Goal: Task Accomplishment & Management: Manage account settings

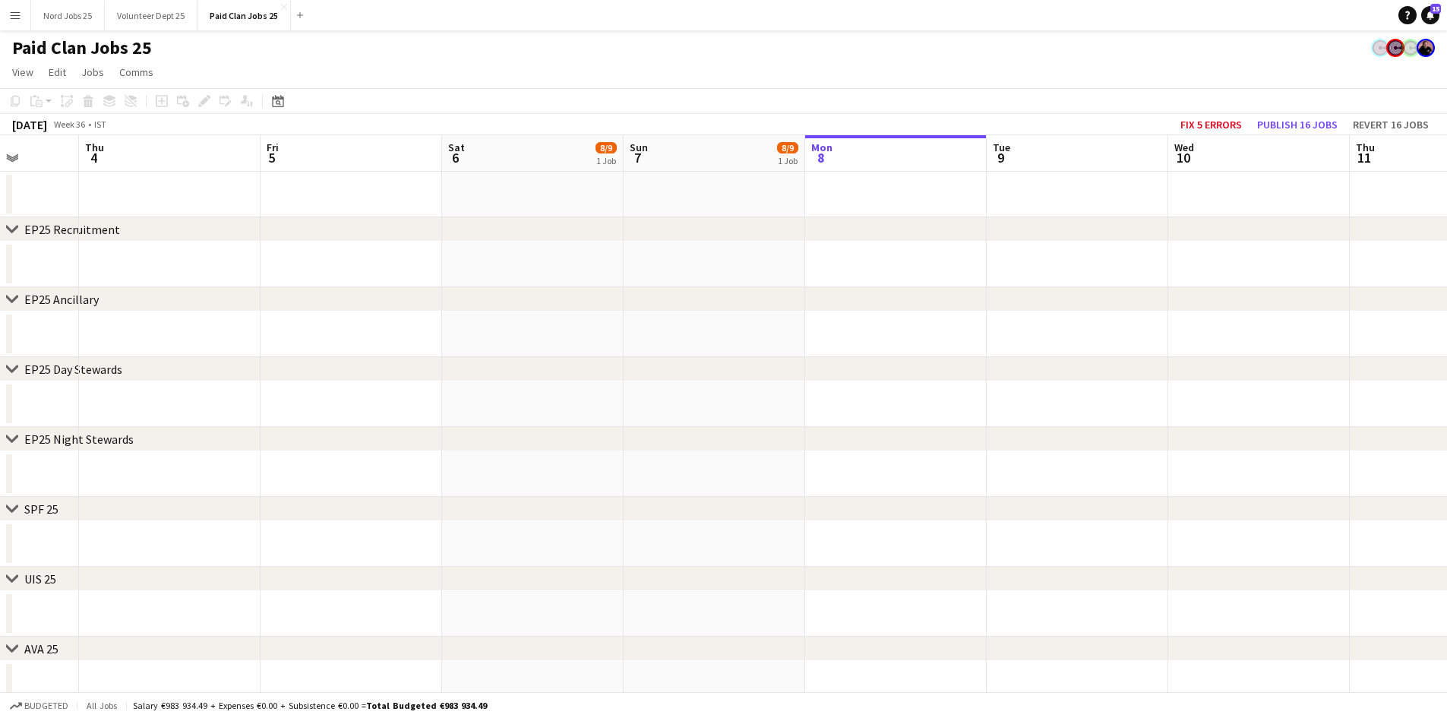
scroll to position [0, 446]
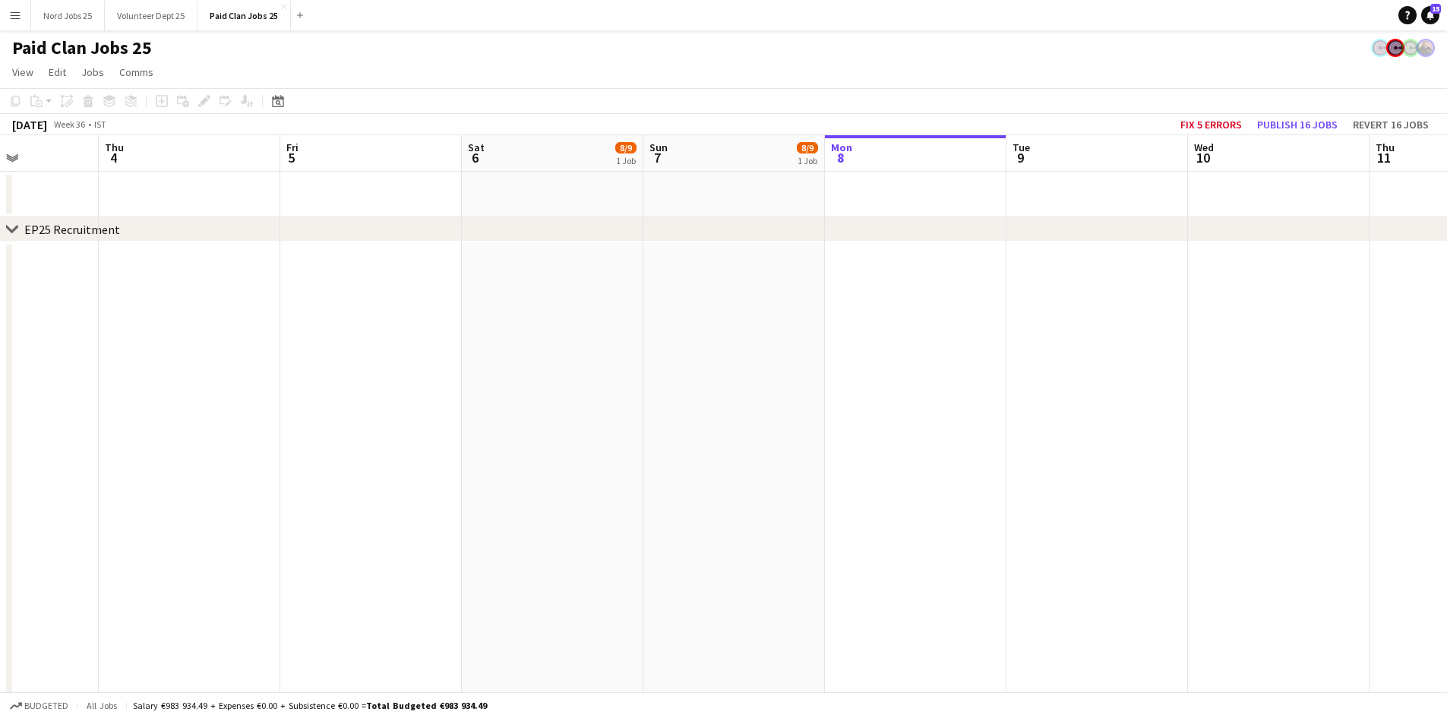
click at [12, 19] on app-icon "Menu" at bounding box center [15, 15] width 12 height 12
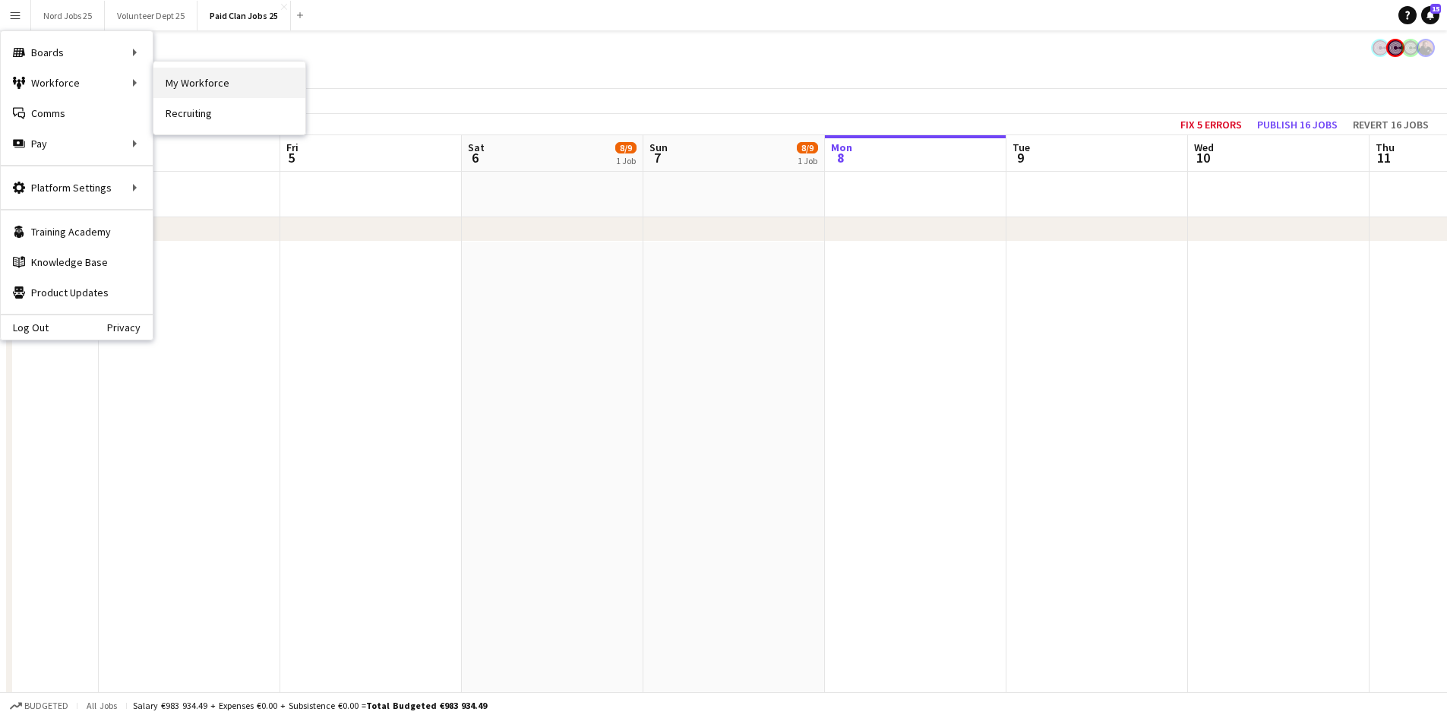
click at [165, 82] on link "My Workforce" at bounding box center [229, 83] width 152 height 30
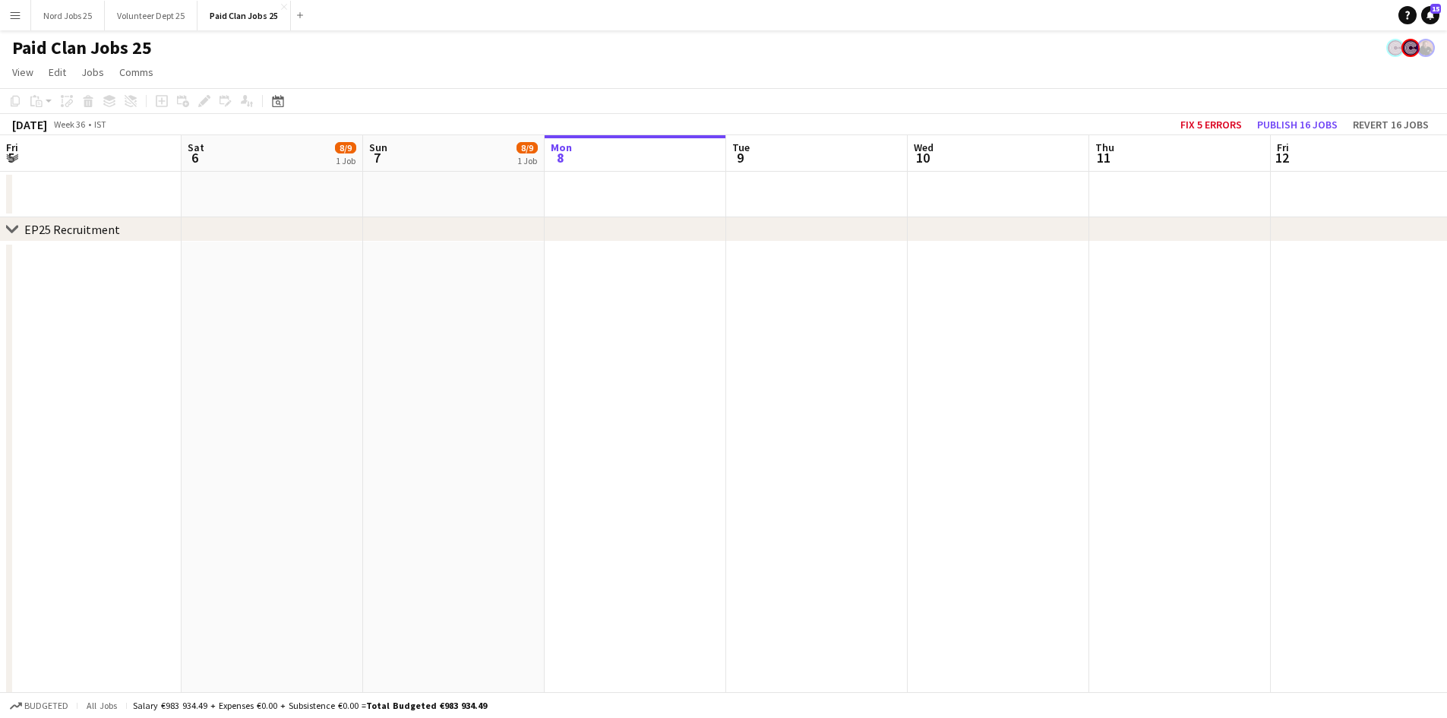
click at [121, 261] on app-date-cell at bounding box center [91, 520] width 182 height 556
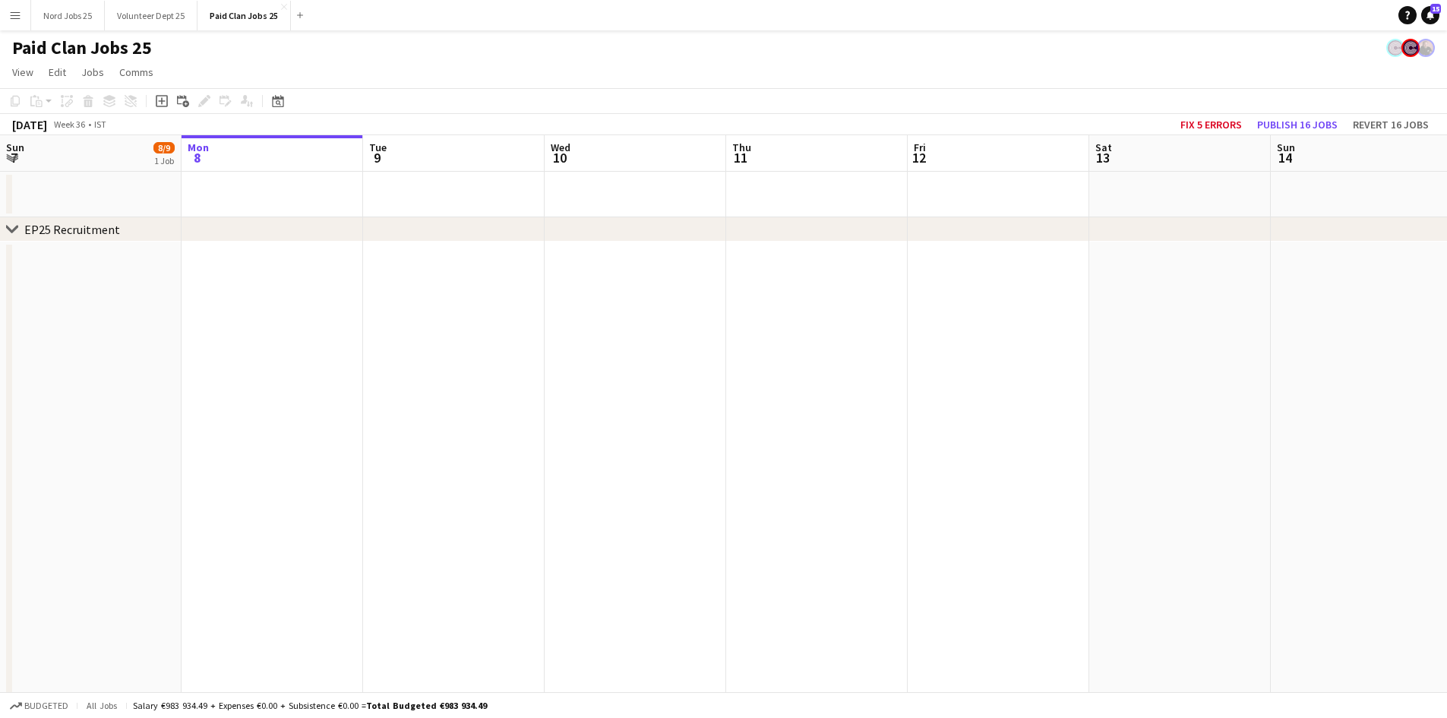
scroll to position [0, 456]
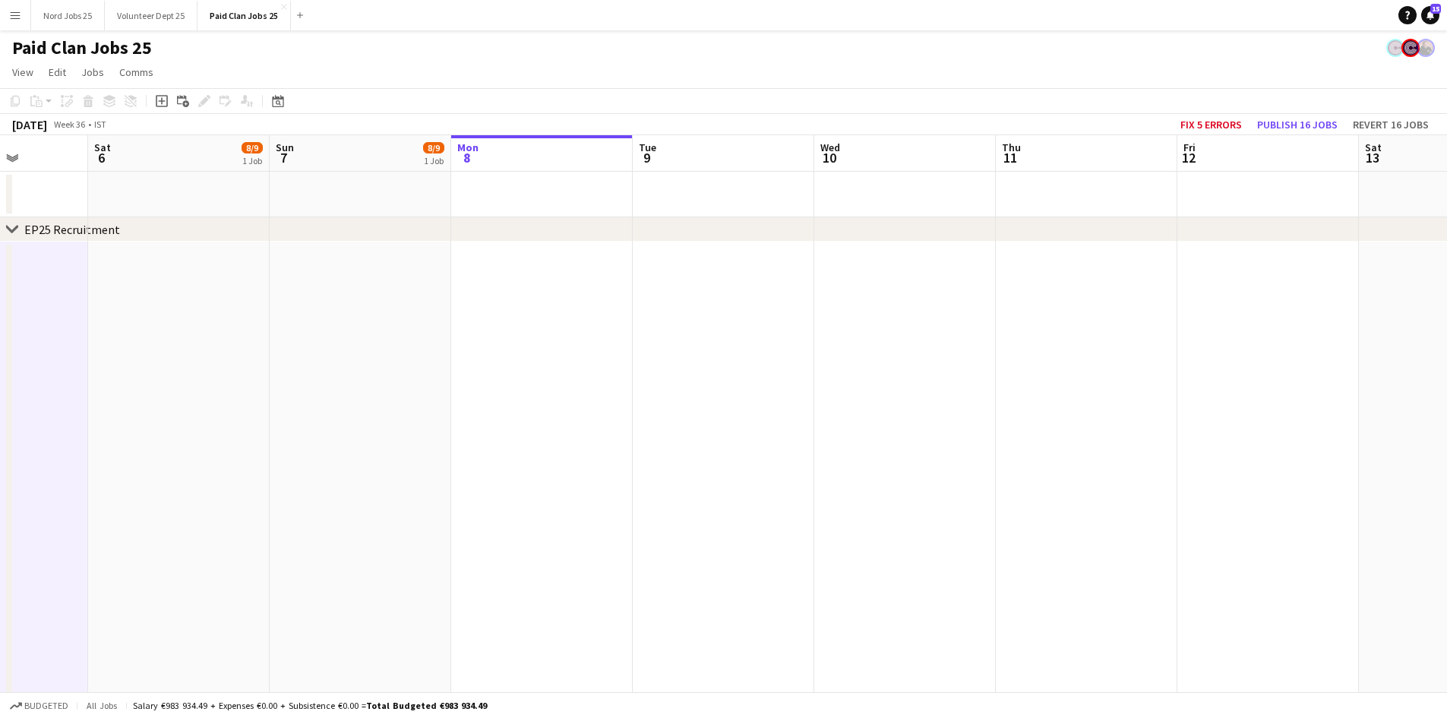
drag, startPoint x: 121, startPoint y: 261, endPoint x: 12, endPoint y: 227, distance: 113.6
click at [13, 228] on icon "chevron-right" at bounding box center [12, 229] width 12 height 12
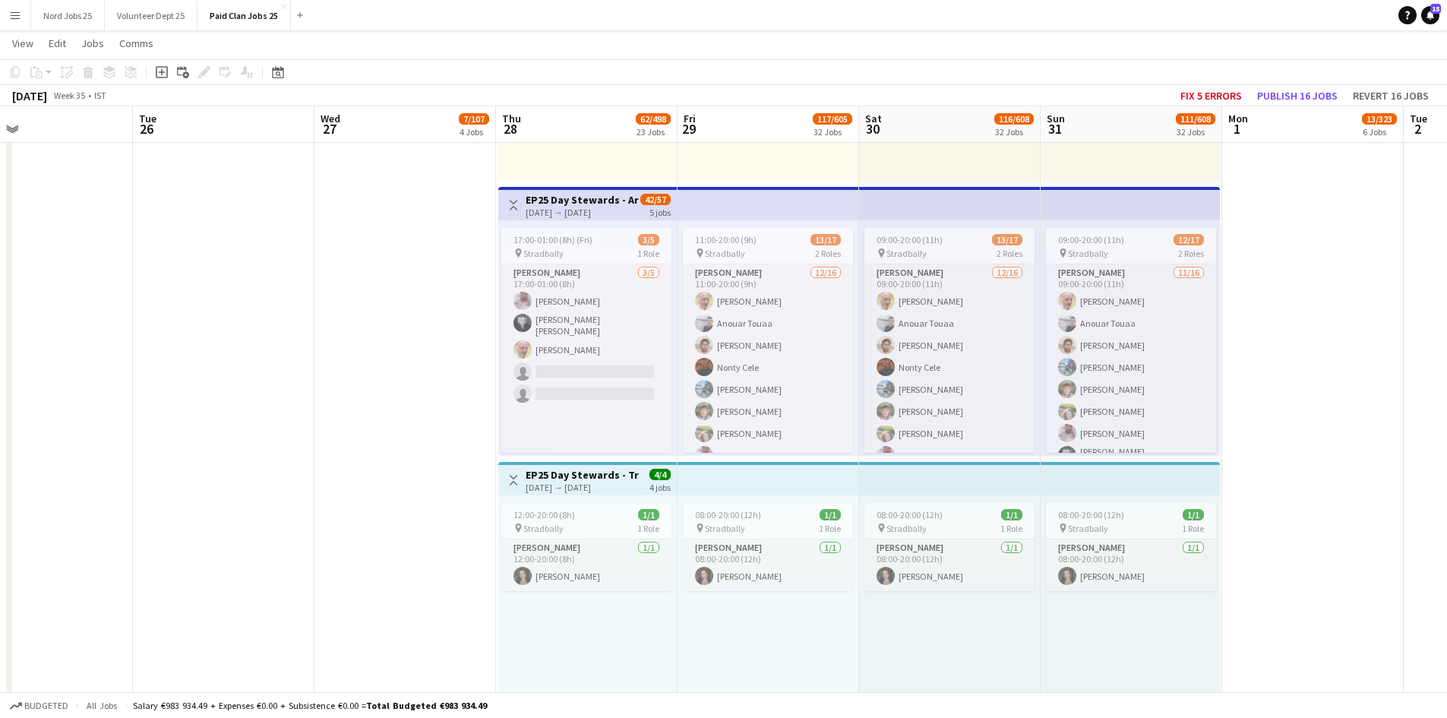
scroll to position [163, 0]
click at [419, 308] on app-date-cell at bounding box center [405, 459] width 182 height 3306
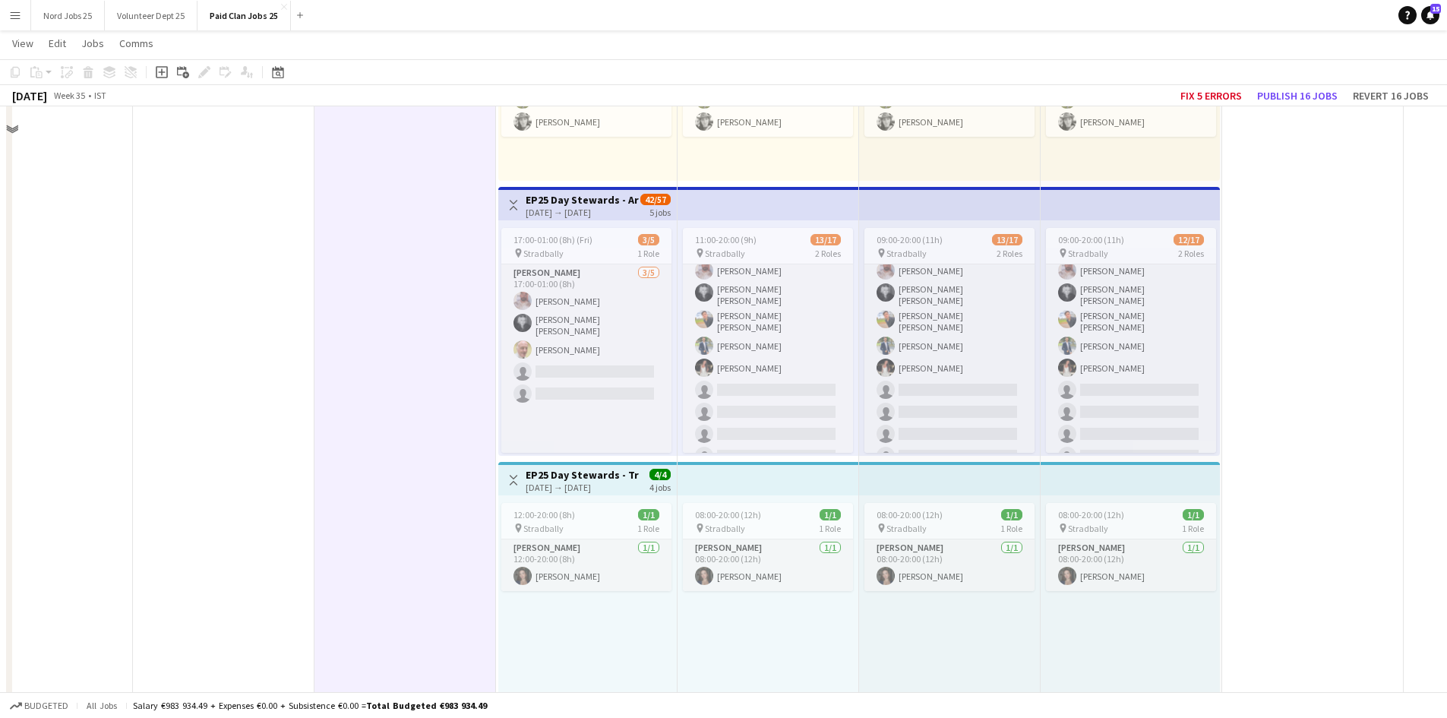
scroll to position [99, 0]
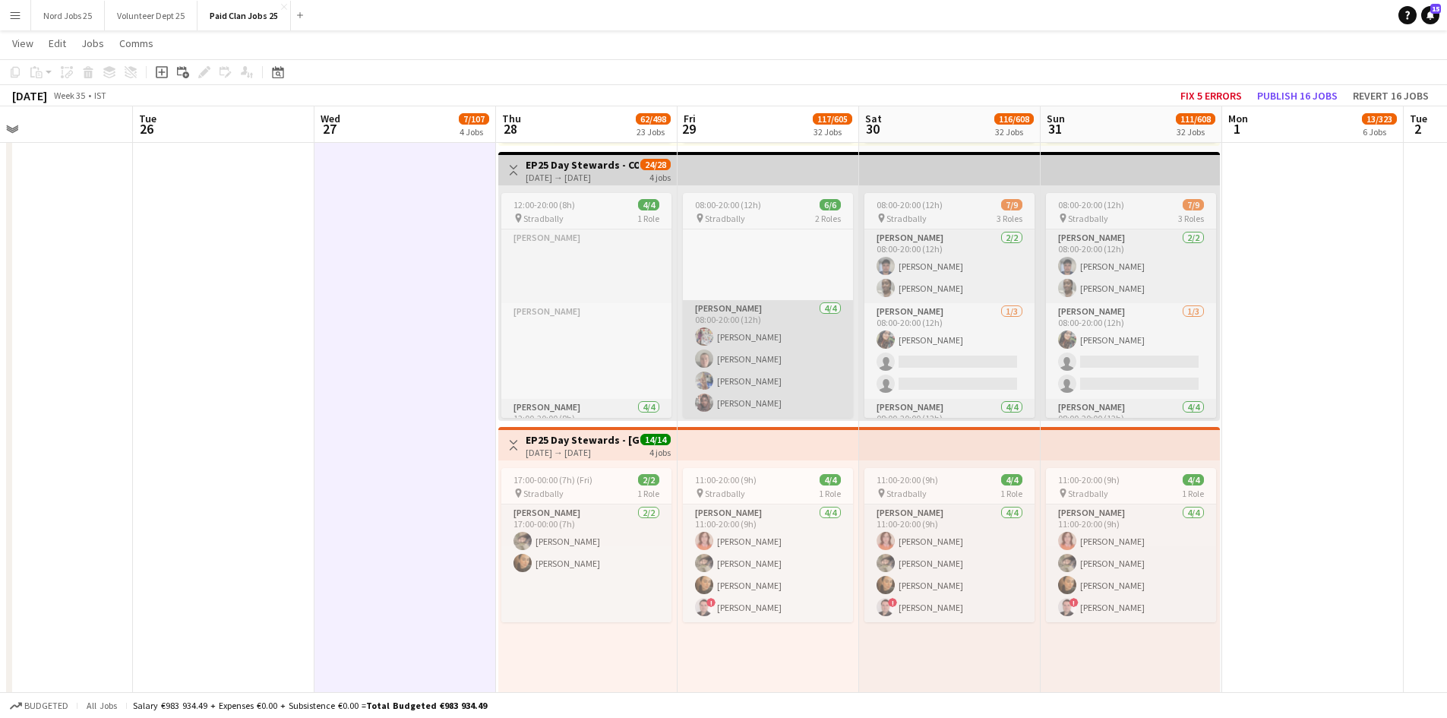
click at [762, 358] on app-card-role "Steward 4/4 08:00-20:00 (12h) Yidan Li Caoilin Fitzsimons Lyndsay Barnwell Tani…" at bounding box center [768, 359] width 170 height 118
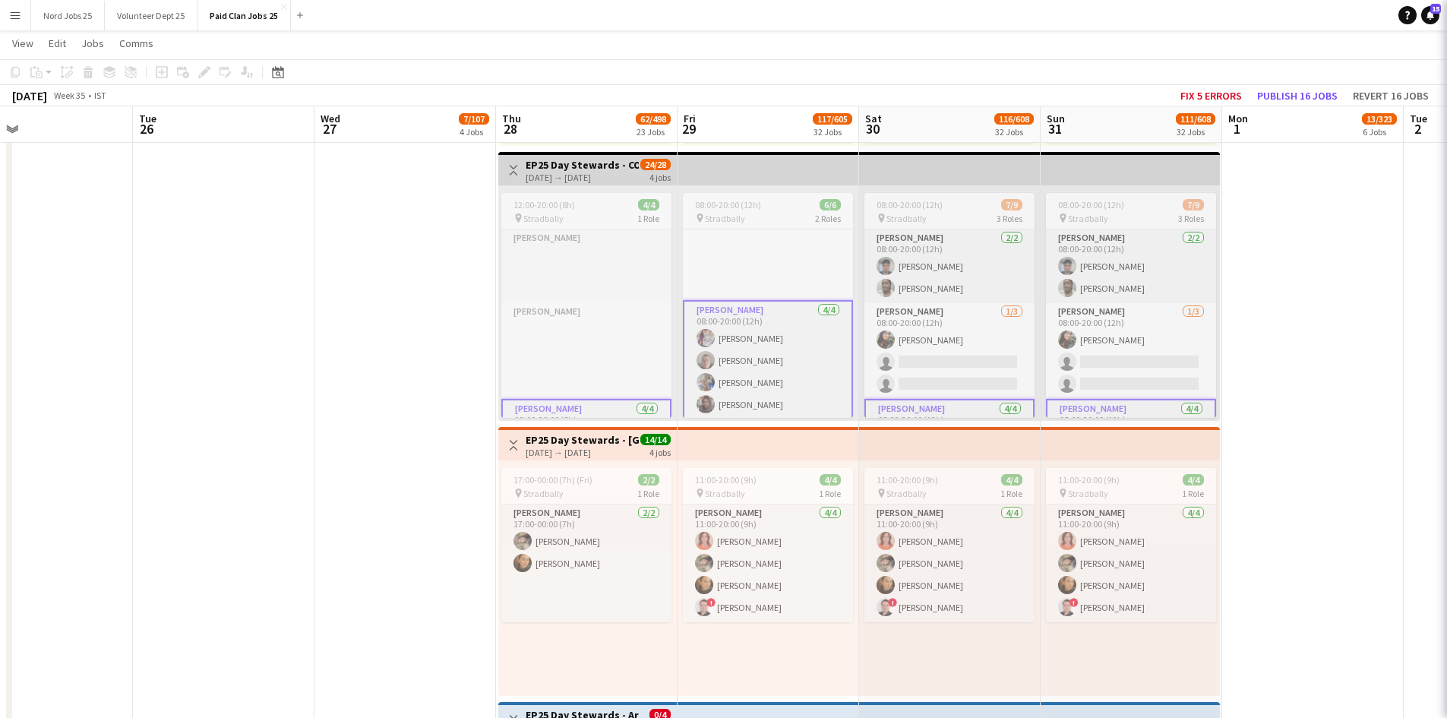
scroll to position [100, 0]
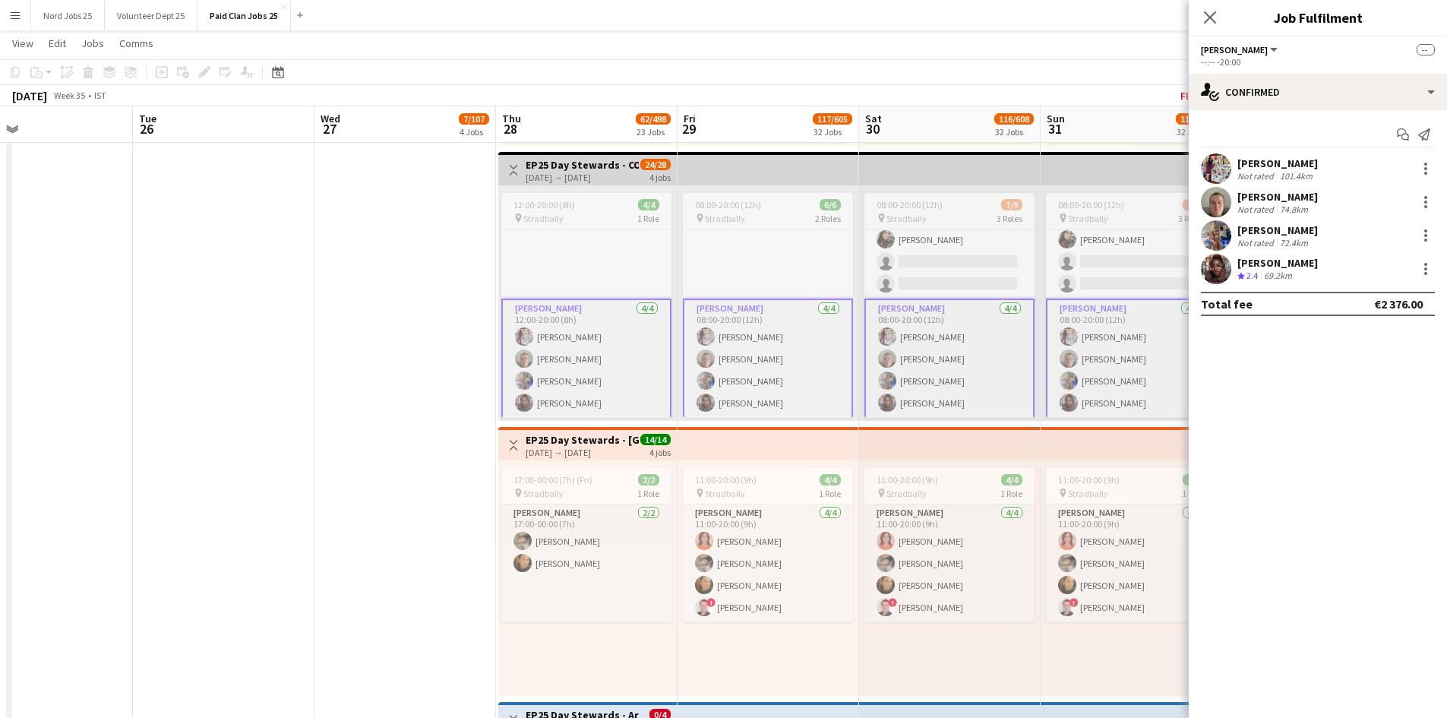
click at [1166, 193] on app-user-avatar at bounding box center [1216, 202] width 30 height 30
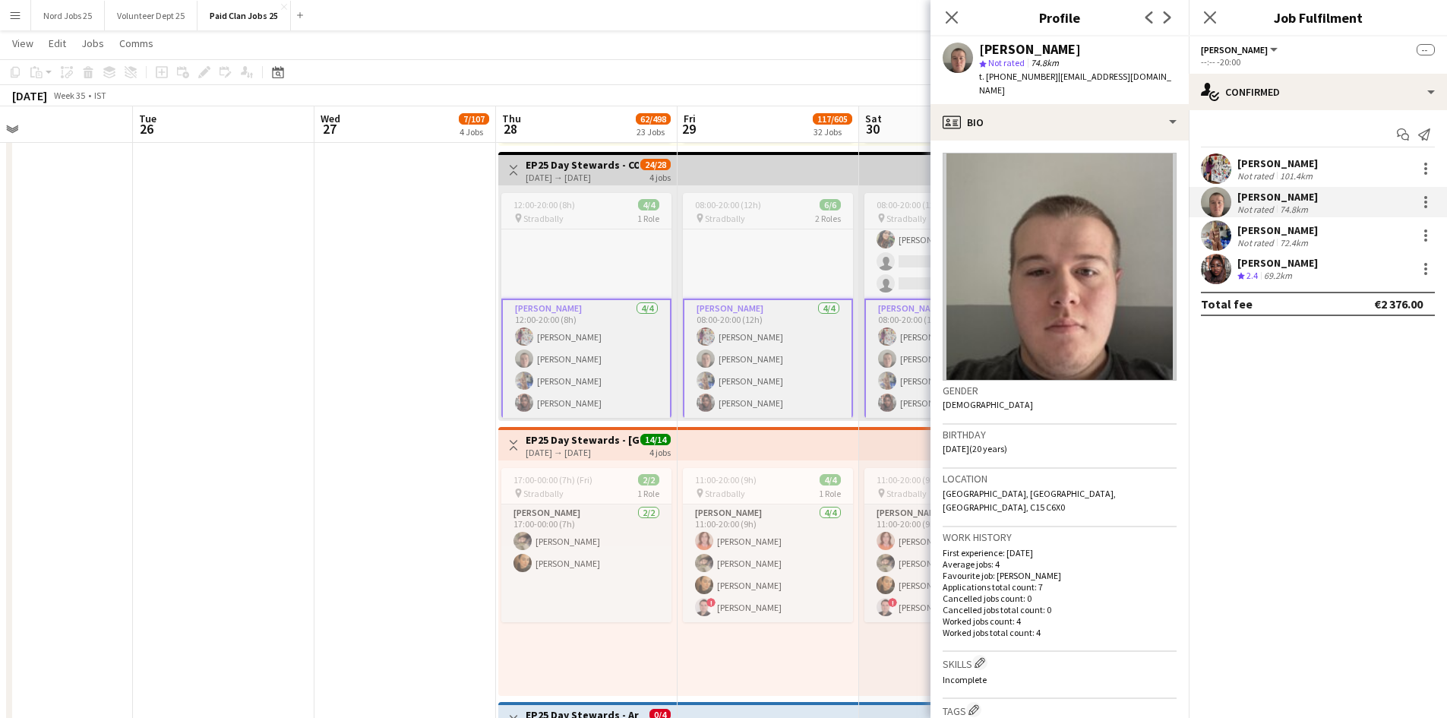
drag, startPoint x: 1052, startPoint y: 77, endPoint x: 1060, endPoint y: 86, distance: 12.4
click at [1060, 86] on div "t. +353873129760 | caoilinfitzsimons1234@gmail.com" at bounding box center [1077, 83] width 197 height 27
copy span "caoilinfitzsimons1234@gmail.com"
click at [1166, 203] on div at bounding box center [1426, 202] width 18 height 18
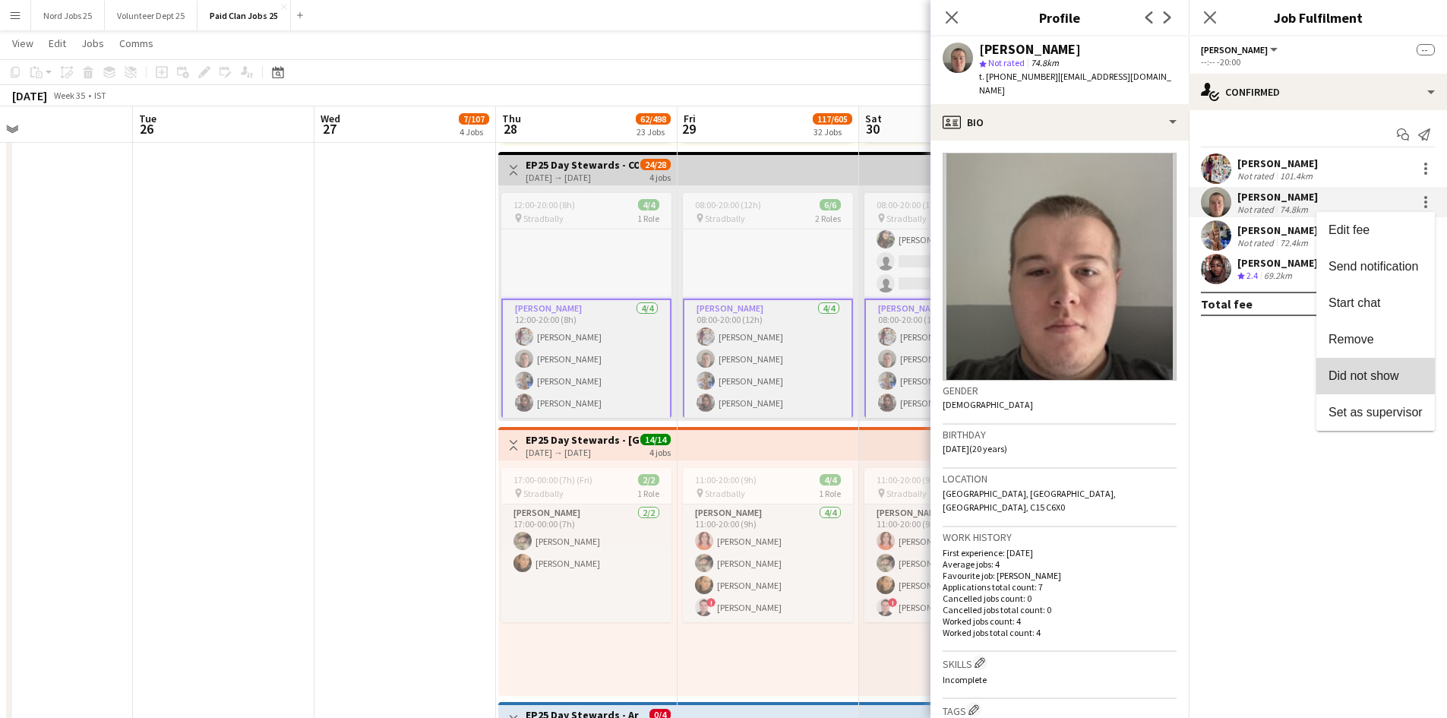
click at [1166, 365] on button "Did not show" at bounding box center [1375, 376] width 118 height 36
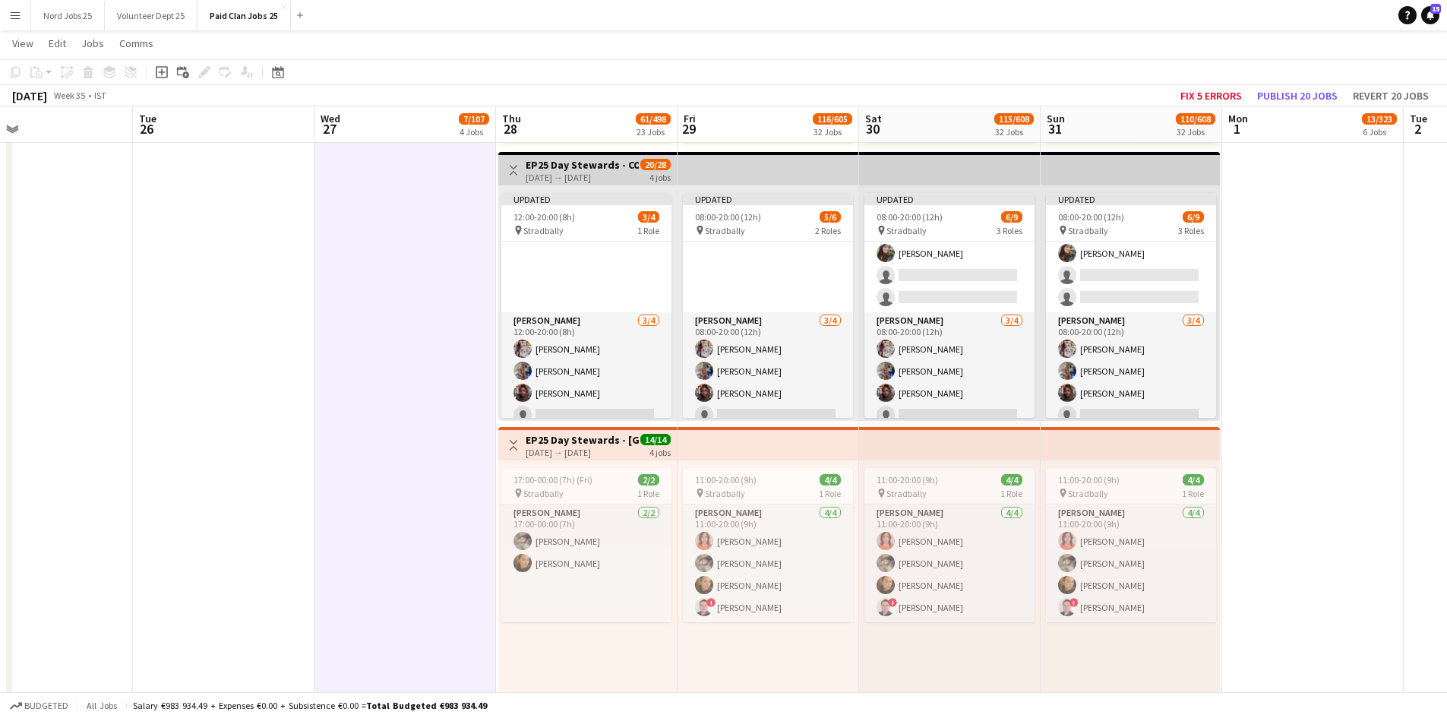
scroll to position [0, 567]
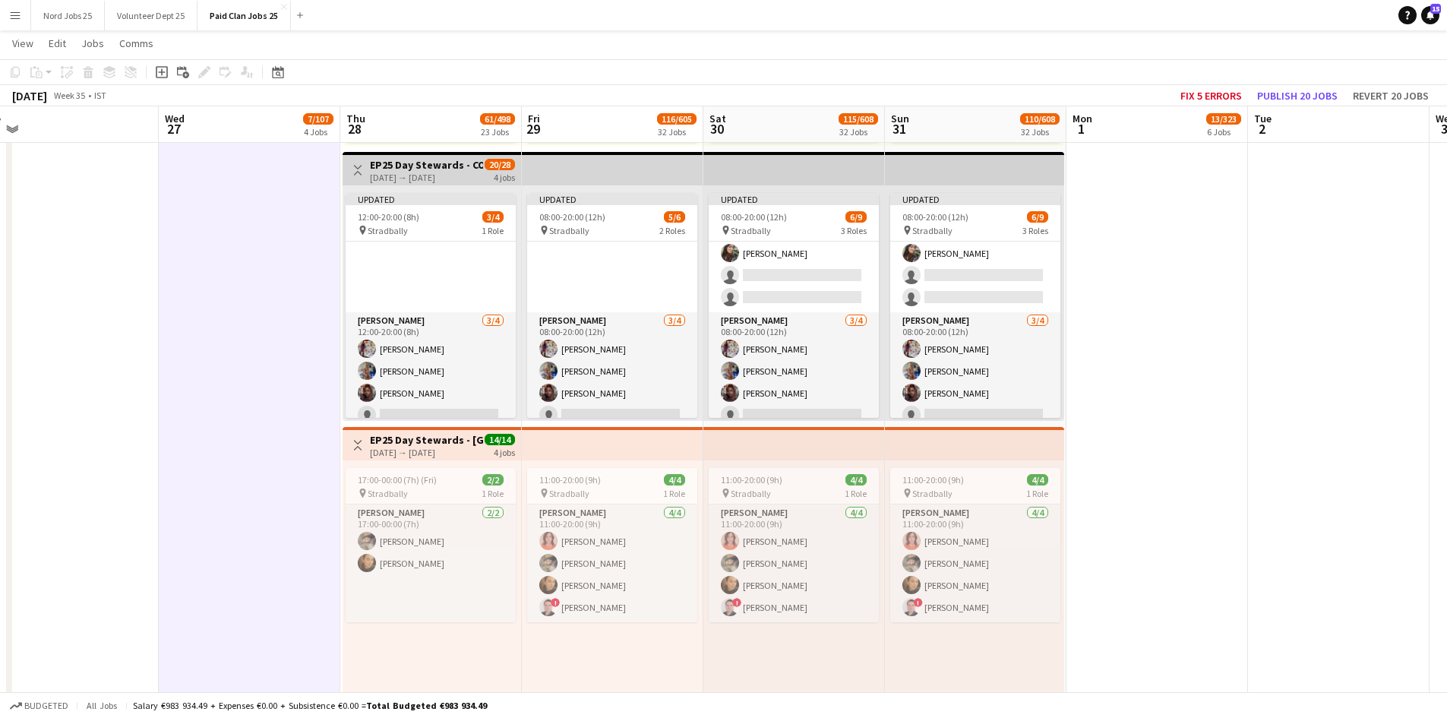
click at [776, 166] on app-top-bar at bounding box center [794, 168] width 182 height 33
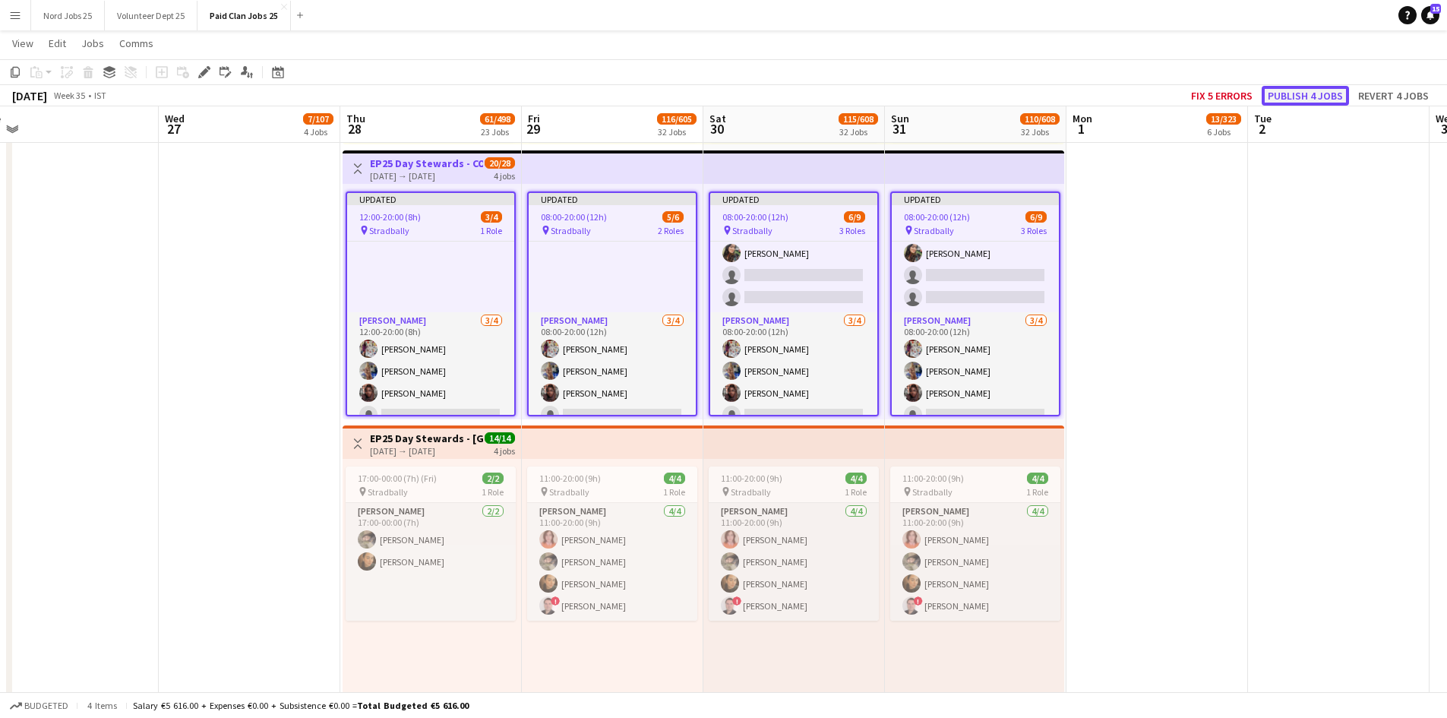
click at [1166, 102] on button "Publish 4 jobs" at bounding box center [1305, 96] width 87 height 20
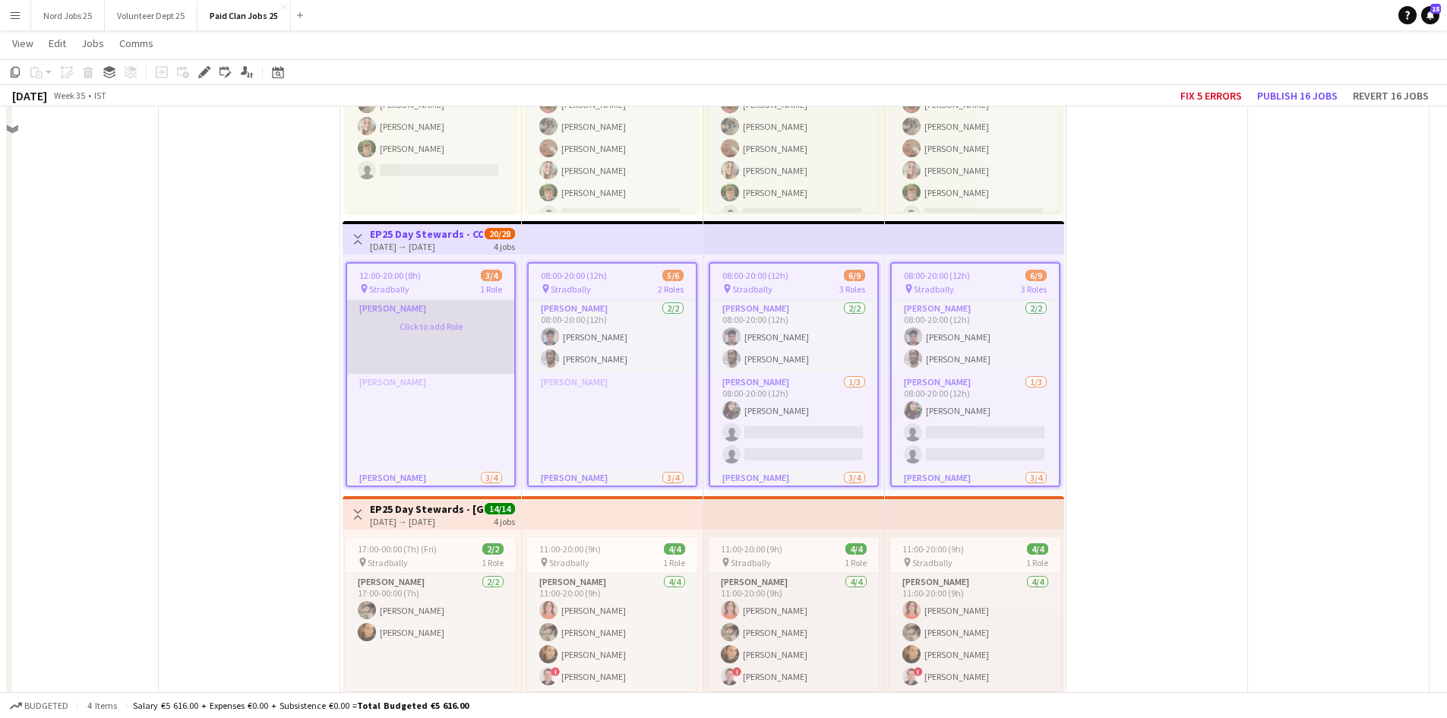
scroll to position [5064, 0]
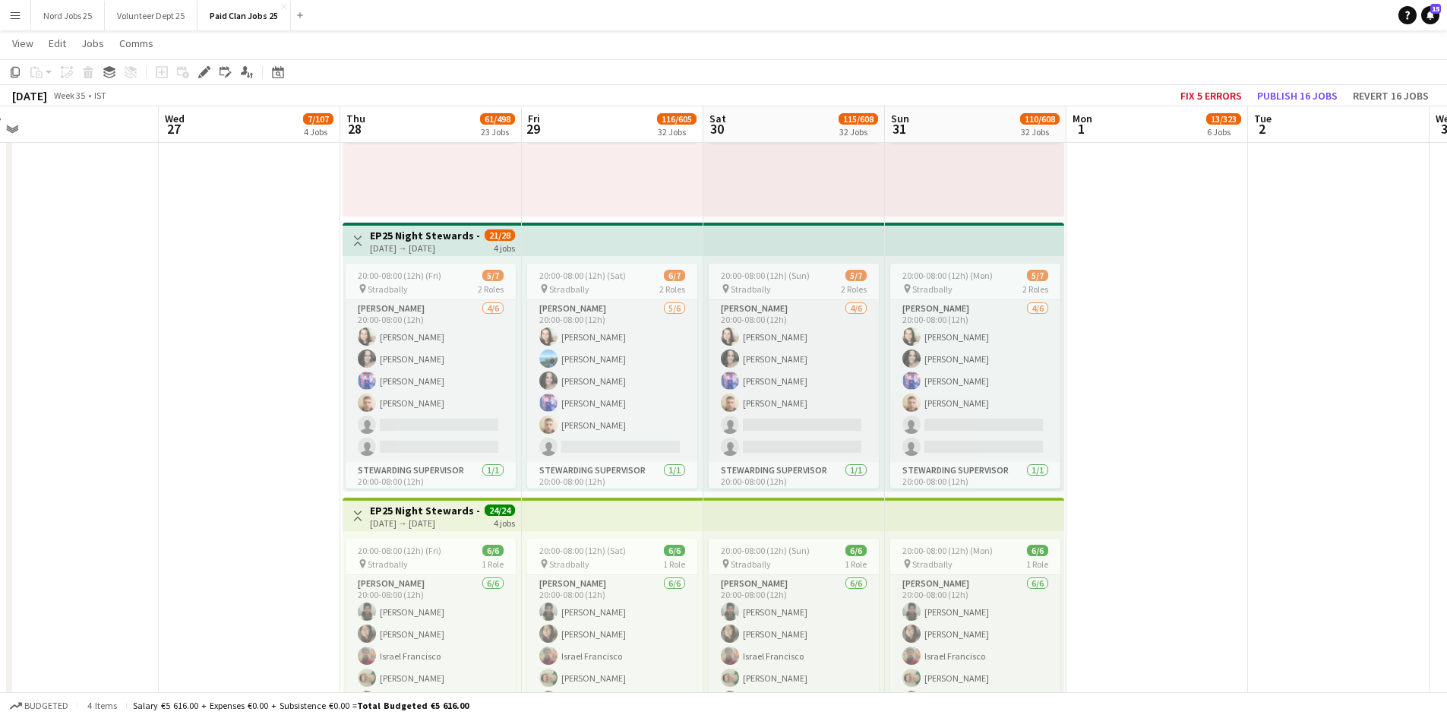
click at [415, 365] on app-card-role "Steward 4/6 20:00-08:00 (12h) Elisa Duncan Cullen Patricia Regan ALEKSANDRAS JA…" at bounding box center [431, 381] width 170 height 162
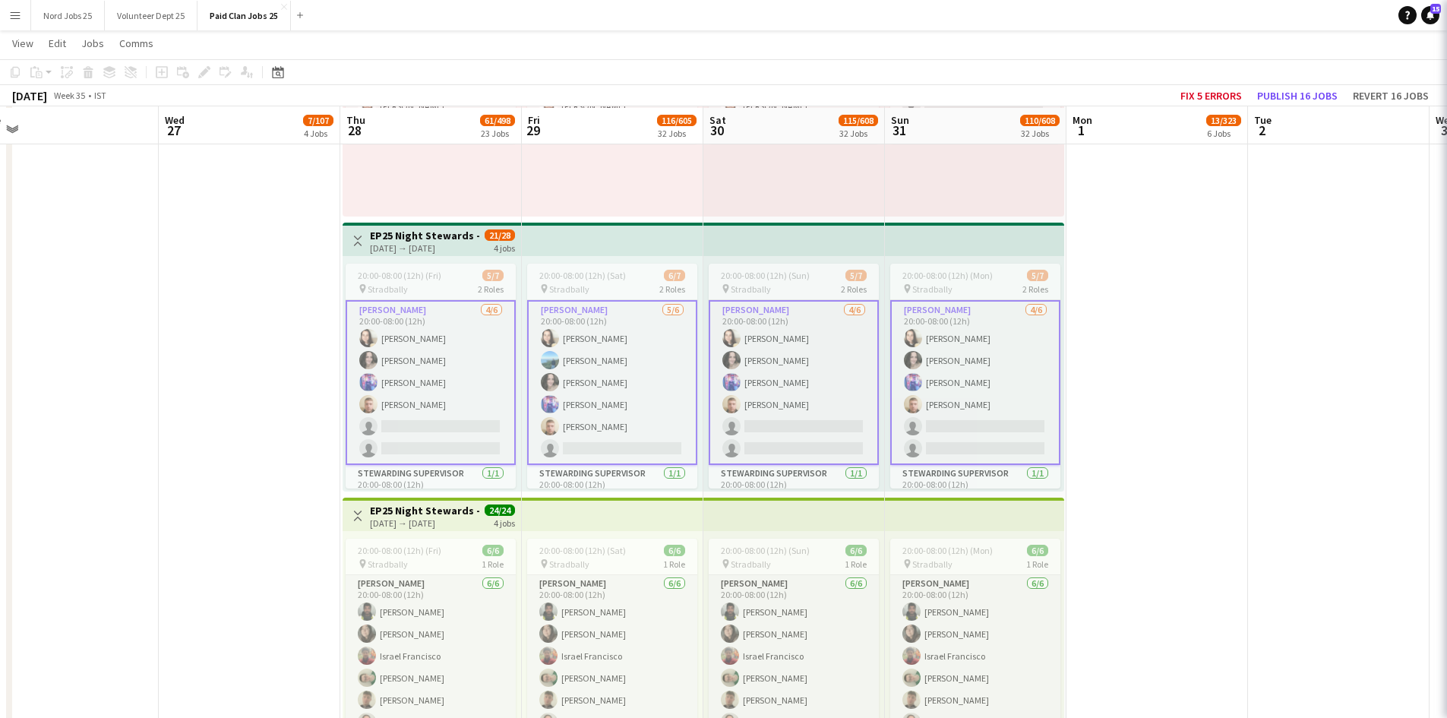
scroll to position [5065, 0]
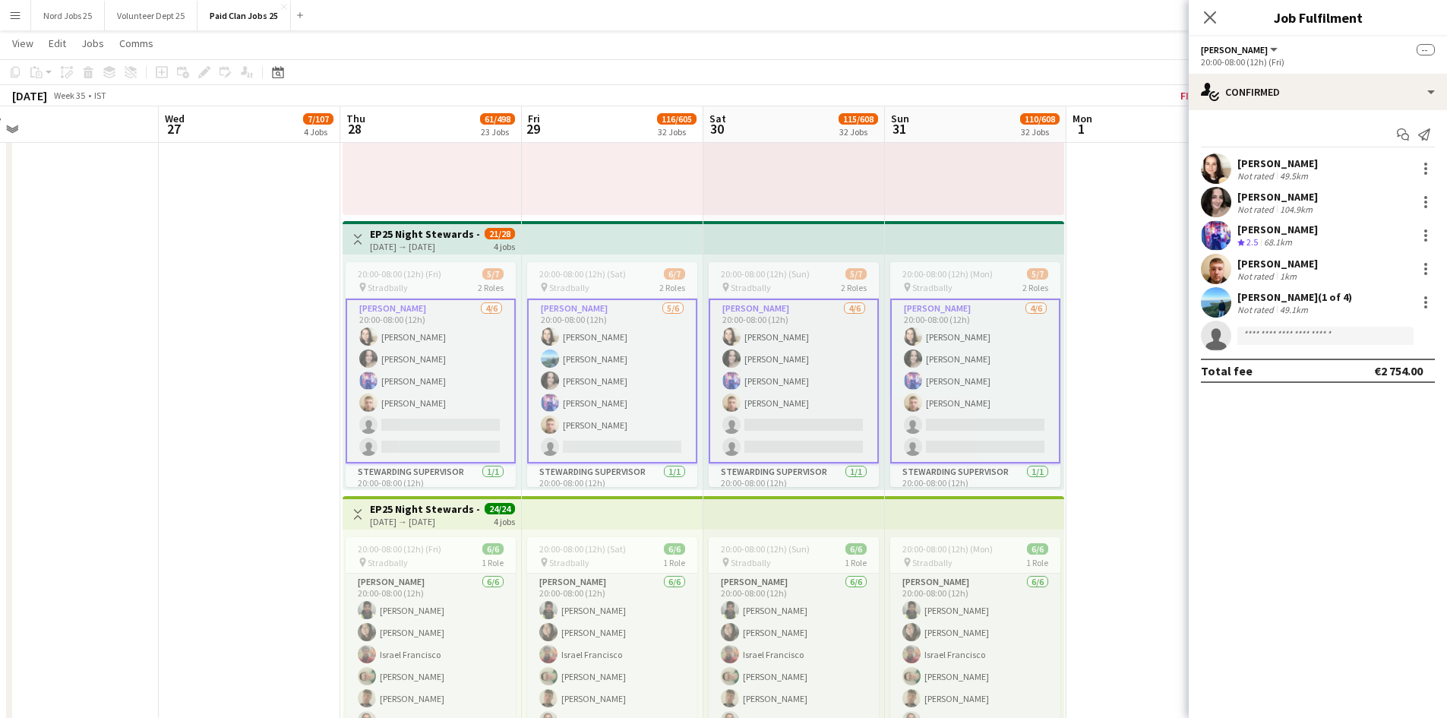
click at [1166, 201] on app-user-avatar at bounding box center [1216, 202] width 30 height 30
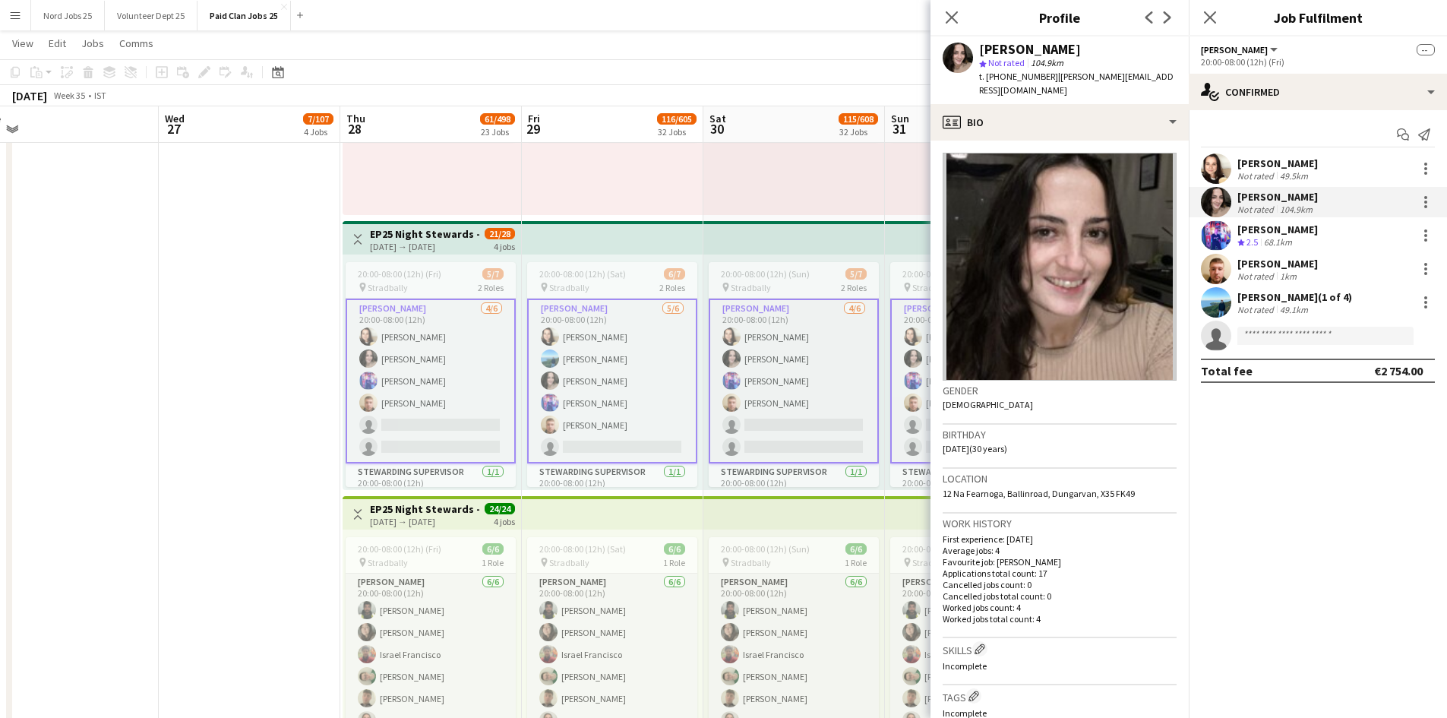
click at [1166, 201] on app-user-avatar at bounding box center [1216, 202] width 30 height 30
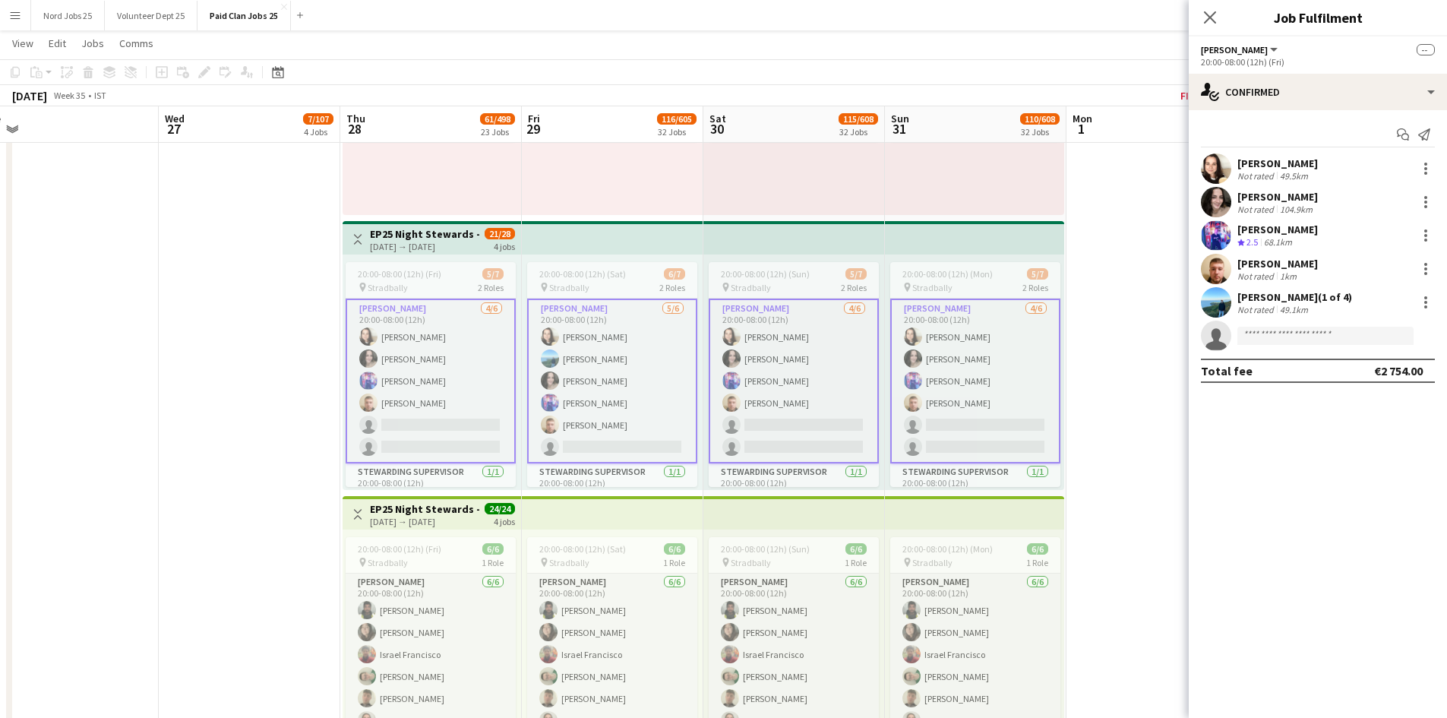
click at [419, 390] on app-card-role "Steward 4/6 20:00-08:00 (12h) Elisa Duncan Cullen Patricia Regan ALEKSANDRAS JA…" at bounding box center [431, 381] width 170 height 165
click at [1166, 202] on div at bounding box center [1425, 202] width 3 height 3
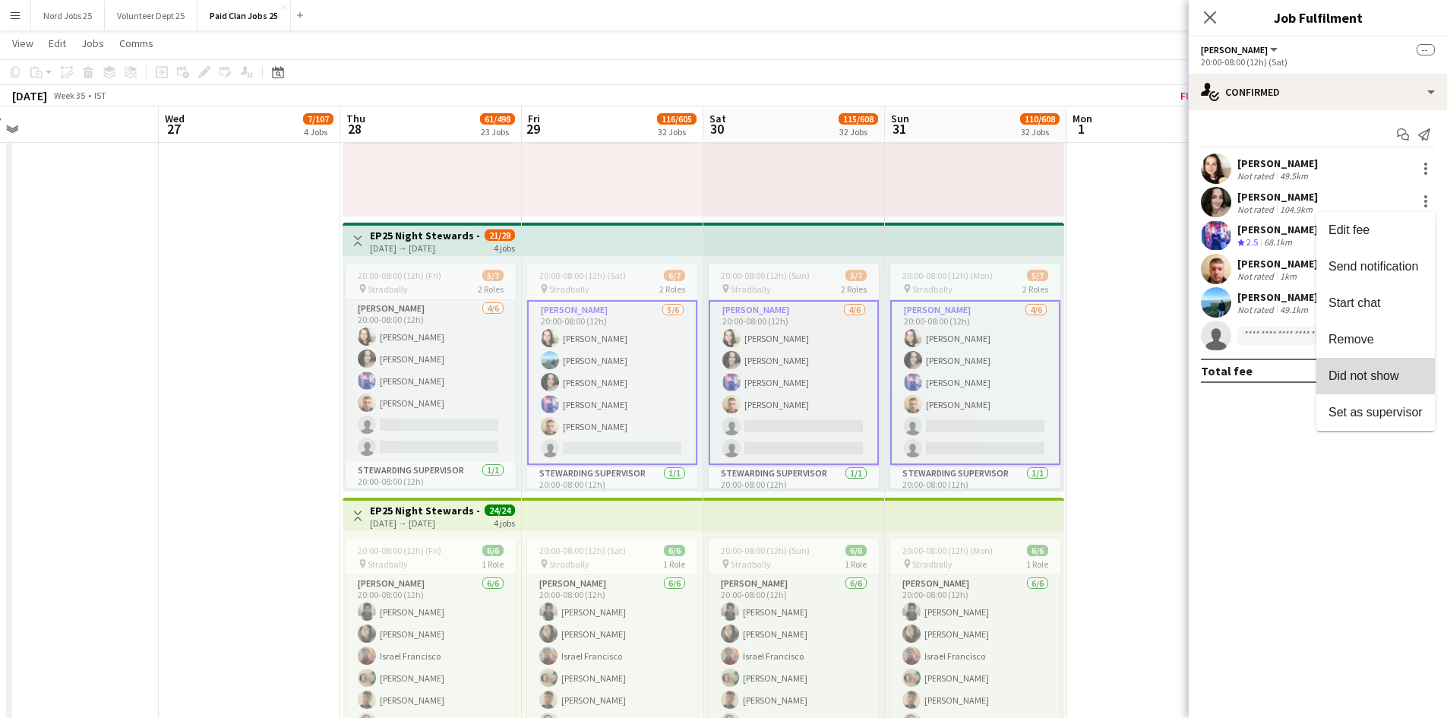
click at [1166, 369] on span "Did not show" at bounding box center [1363, 375] width 71 height 13
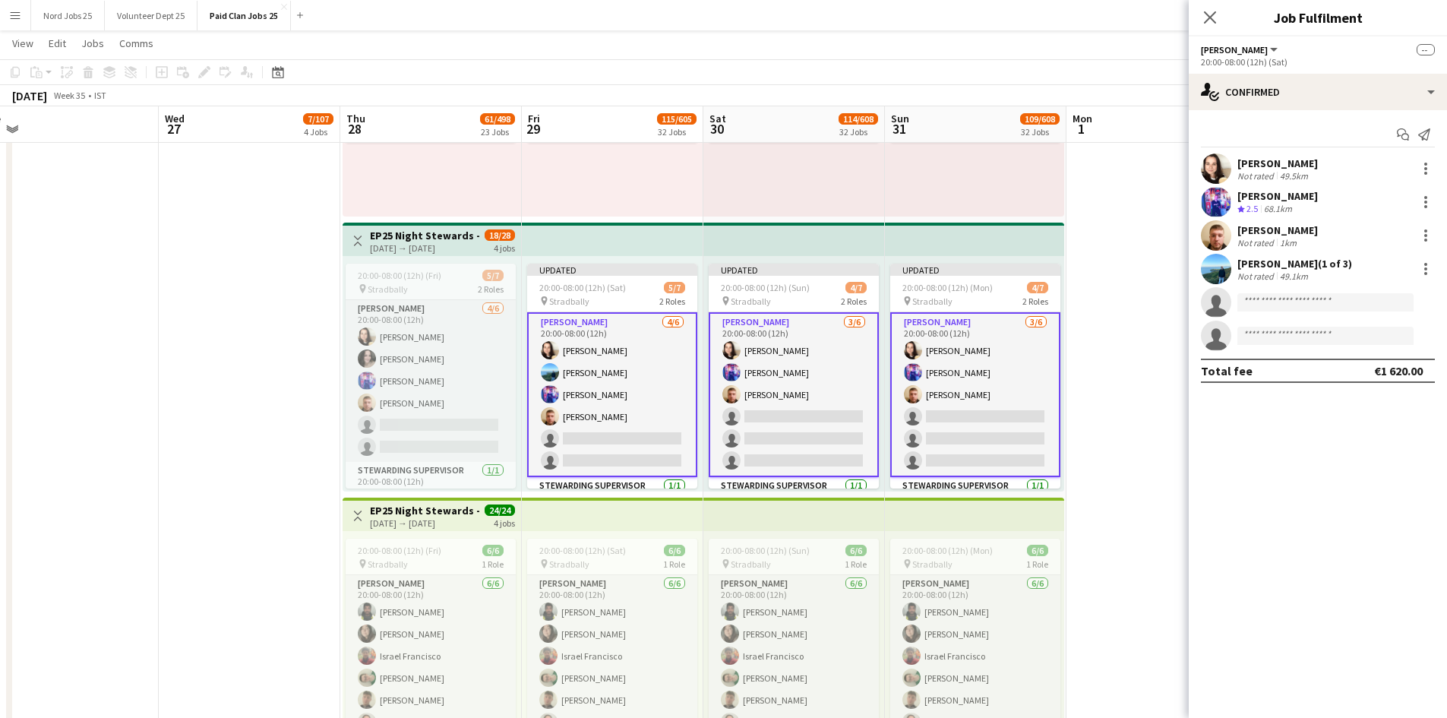
click at [598, 251] on app-top-bar at bounding box center [613, 239] width 182 height 33
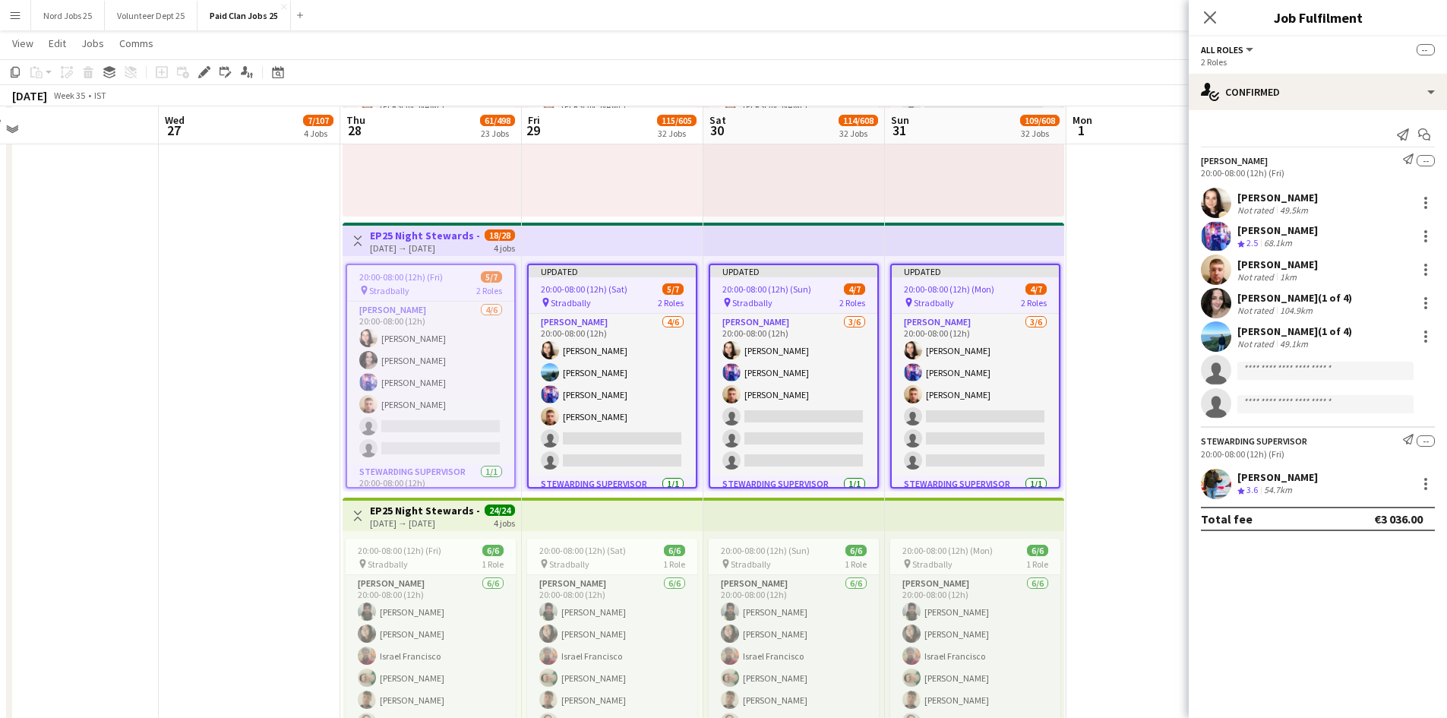
scroll to position [5065, 0]
click at [1166, 11] on icon "Close pop-in" at bounding box center [1209, 17] width 14 height 14
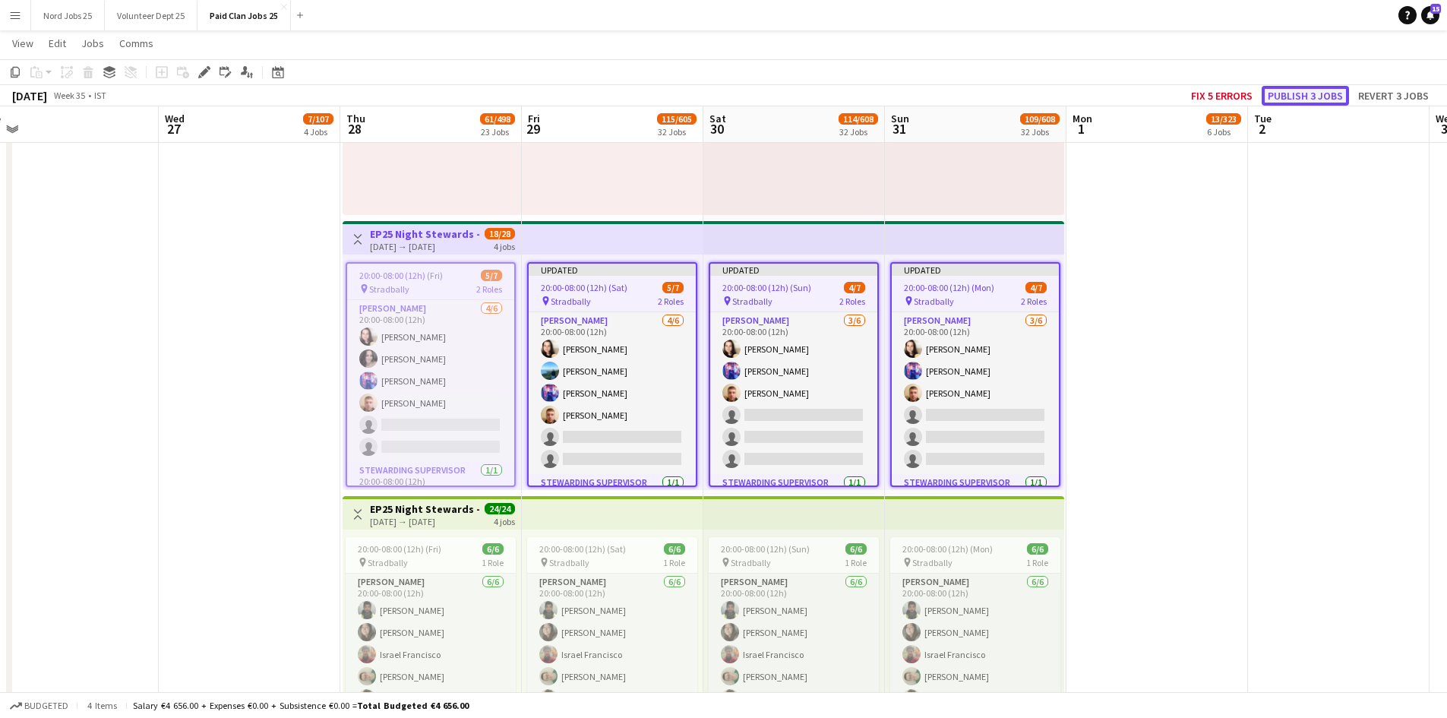
click at [1166, 91] on button "Publish 3 jobs" at bounding box center [1305, 96] width 87 height 20
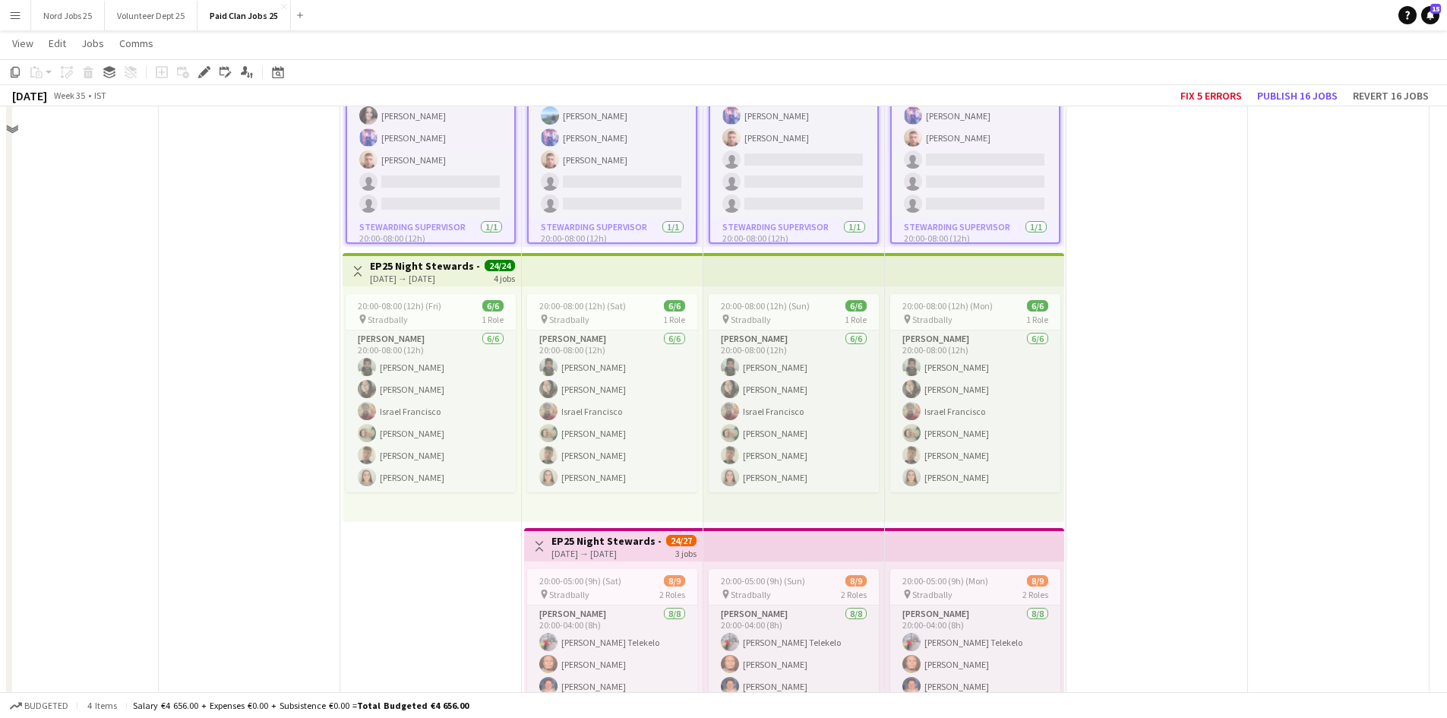
scroll to position [5933, 0]
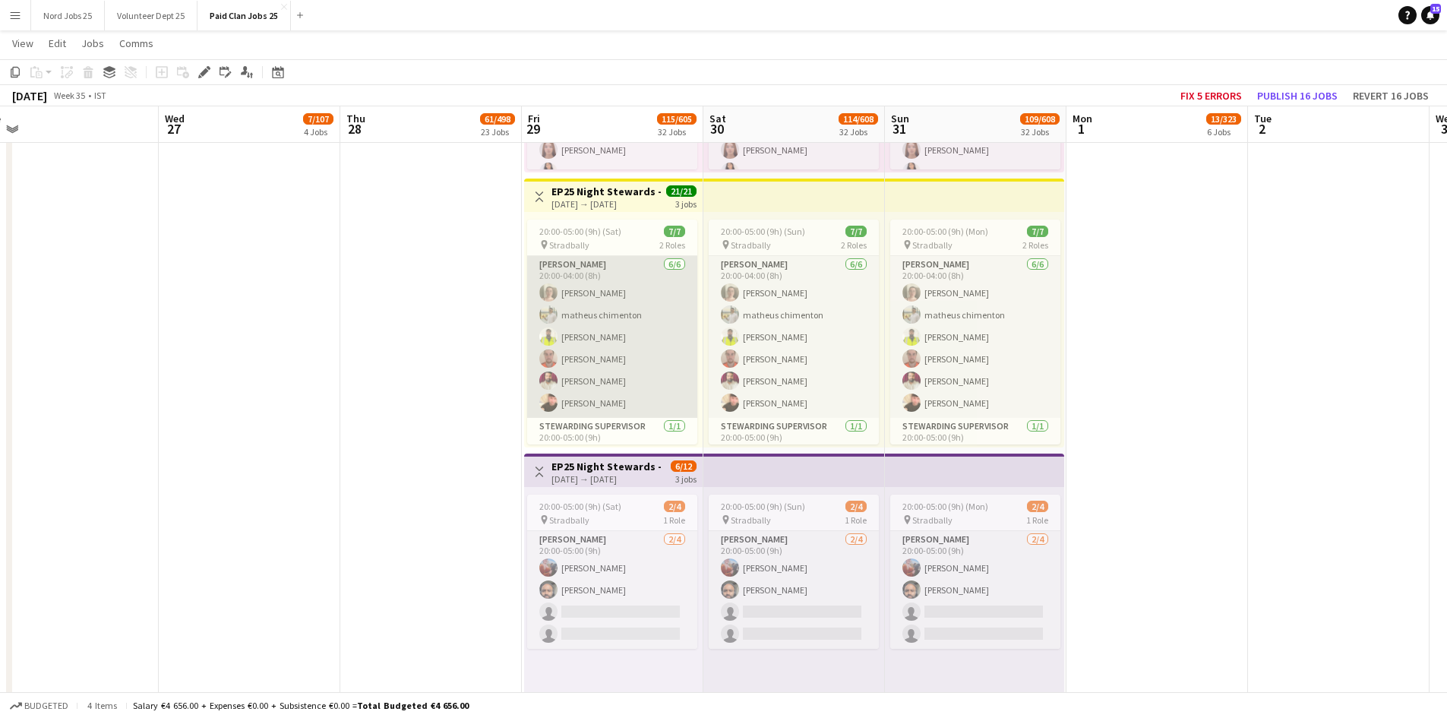
click at [662, 338] on app-card-role "Steward 6/6 20:00-04:00 (8h) Ella Kearney matheus chimenton Leela Vakacharla Ta…" at bounding box center [612, 337] width 170 height 162
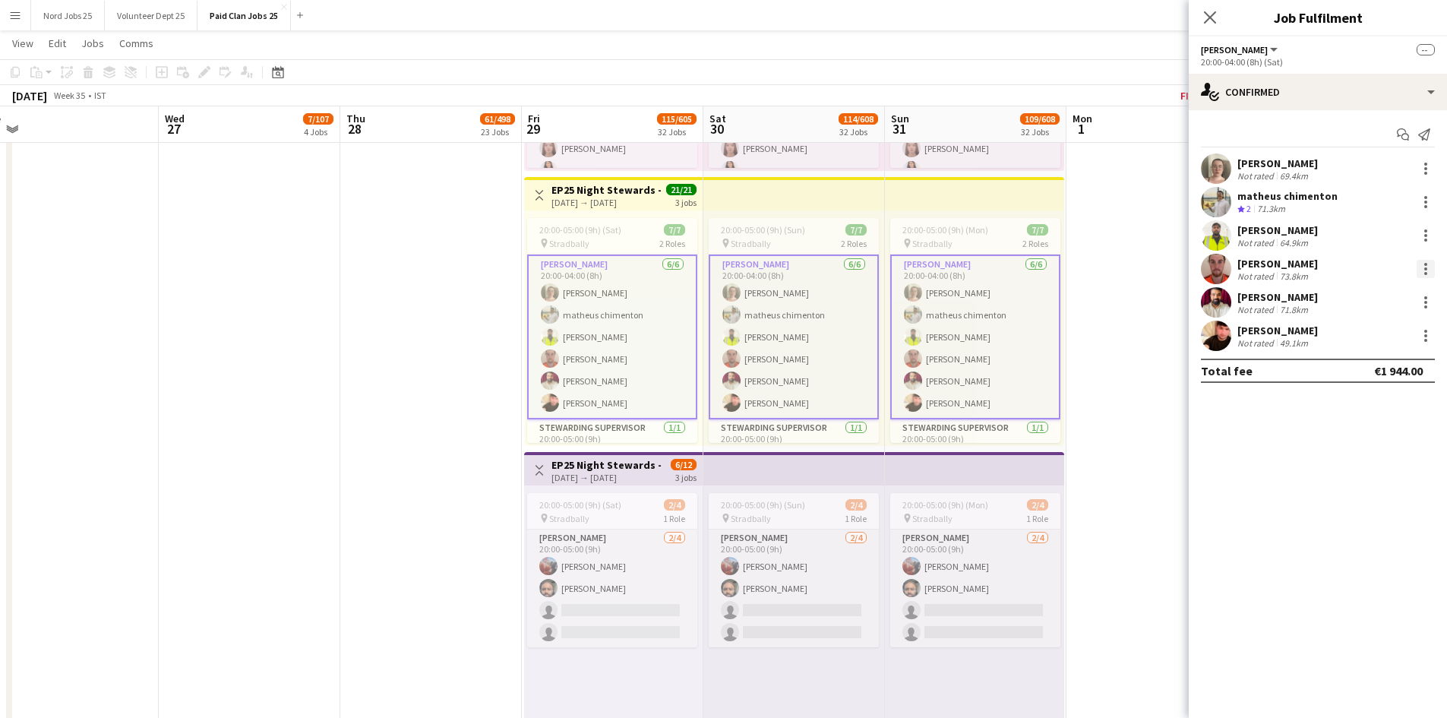
click at [1166, 267] on div at bounding box center [1426, 269] width 18 height 18
click at [1166, 439] on span "Did not show" at bounding box center [1363, 442] width 71 height 13
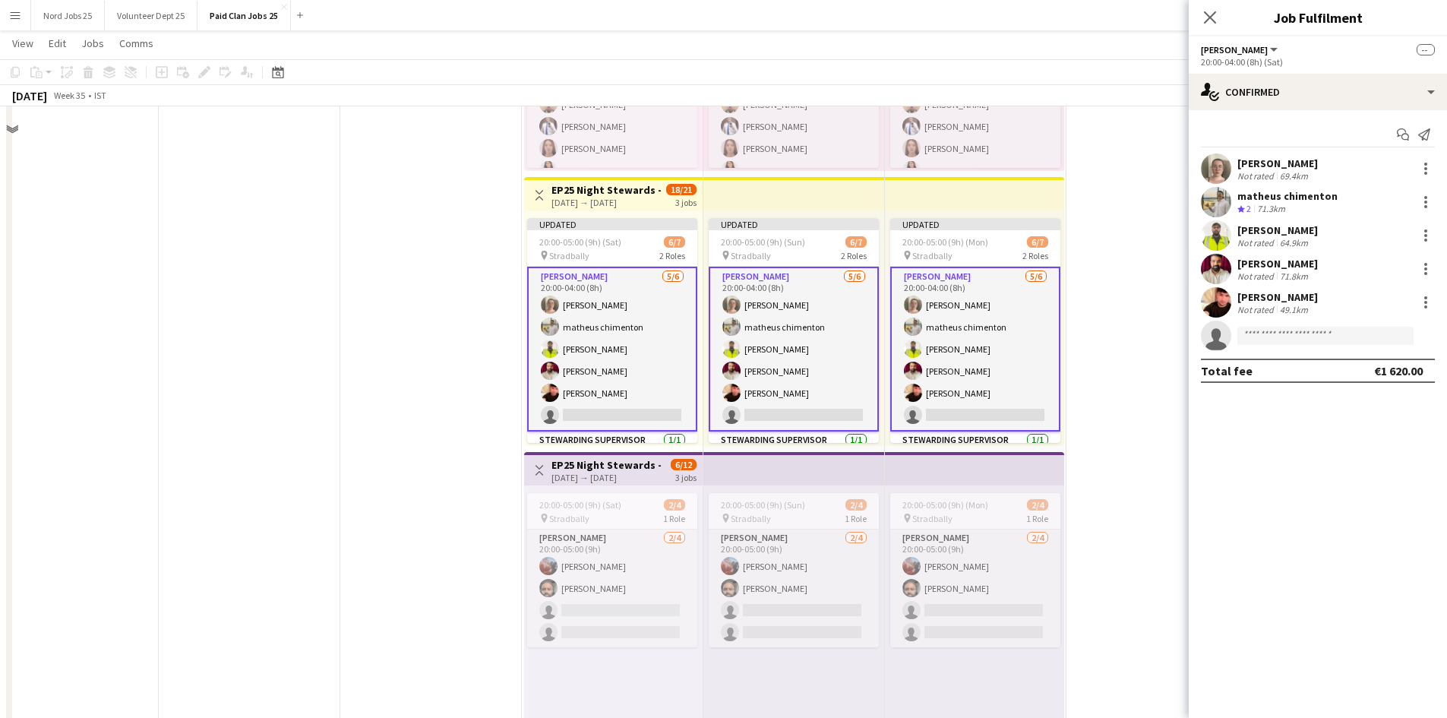
scroll to position [4767, 0]
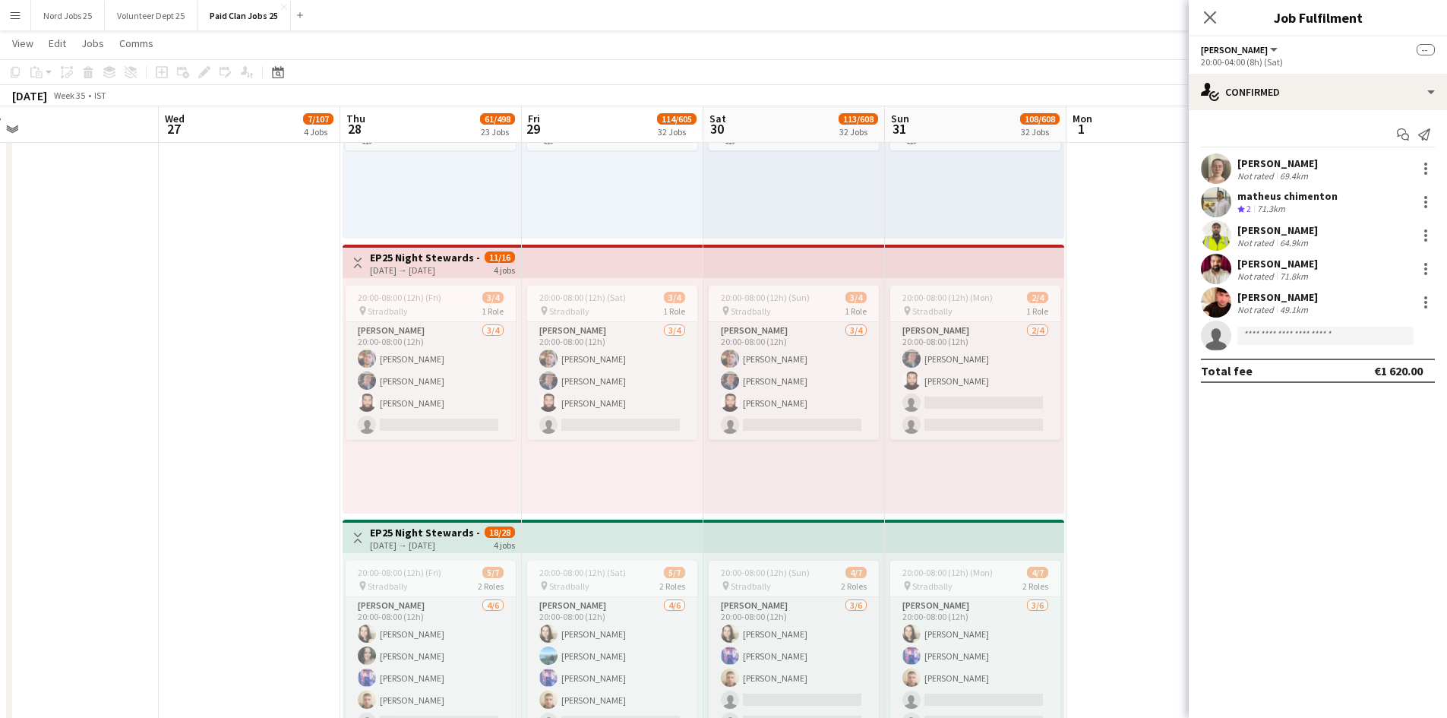
click at [522, 355] on div "20:00-08:00 (12h) (Sat) 3/4 pin Stradbally 1 Role Steward 3/4 20:00-08:00 (12h)…" at bounding box center [613, 395] width 182 height 235
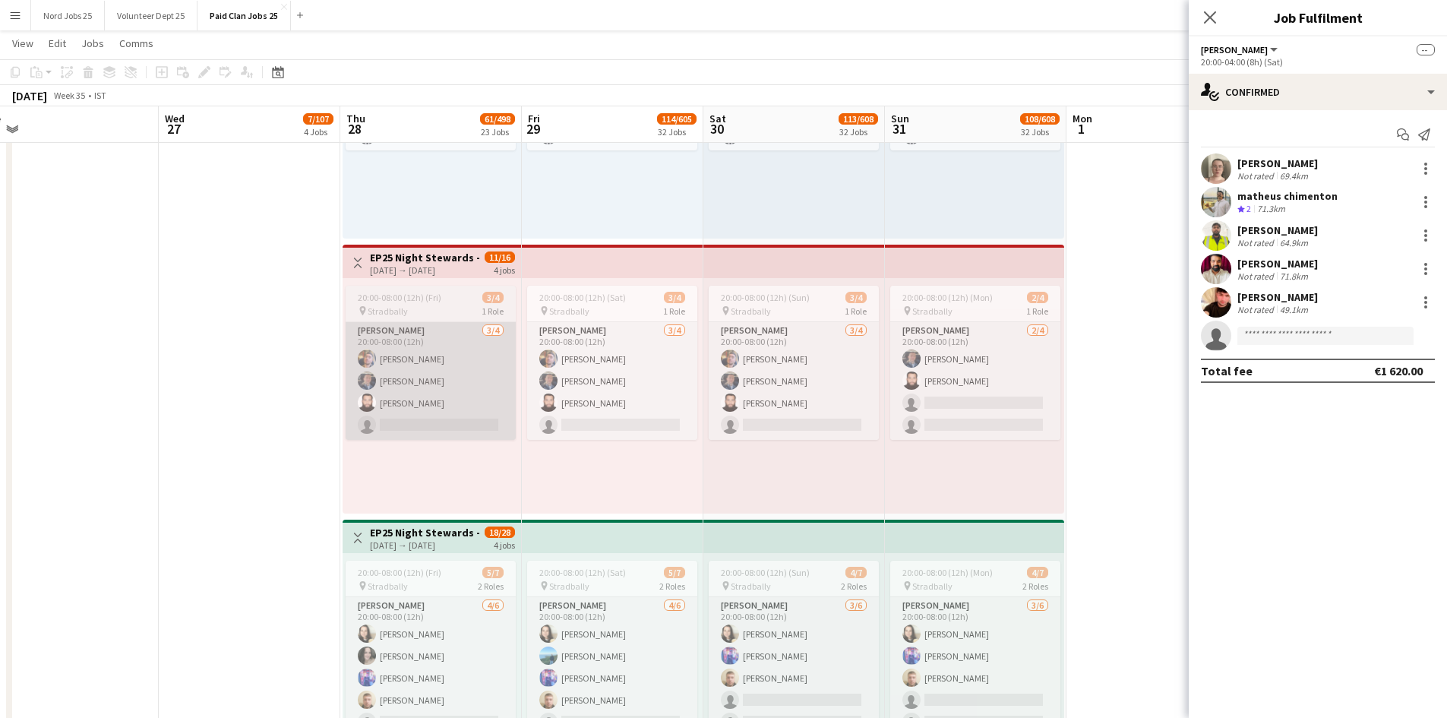
click at [467, 359] on app-card-role "Steward 3/4 20:00-08:00 (12h) Ronan Carlin chris flood Izhar Khan single-neutra…" at bounding box center [431, 381] width 170 height 118
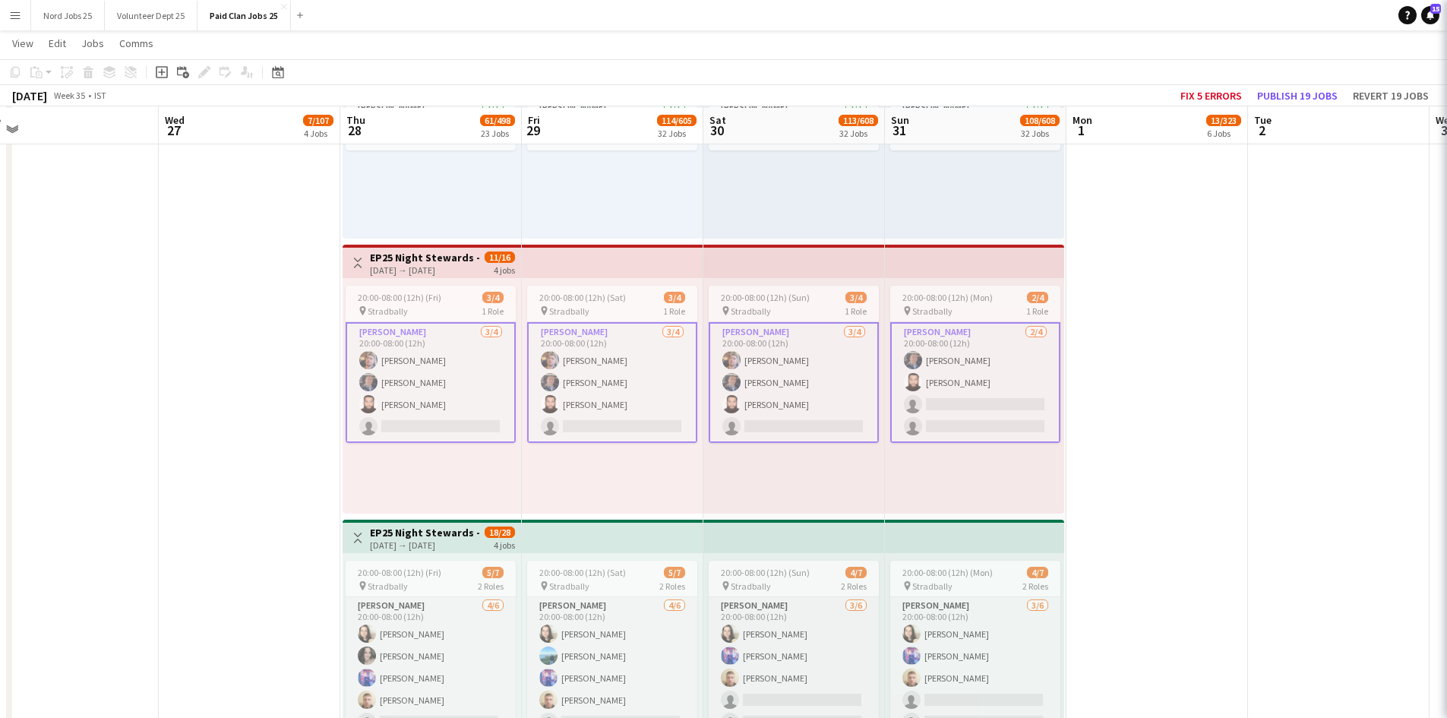
scroll to position [4768, 0]
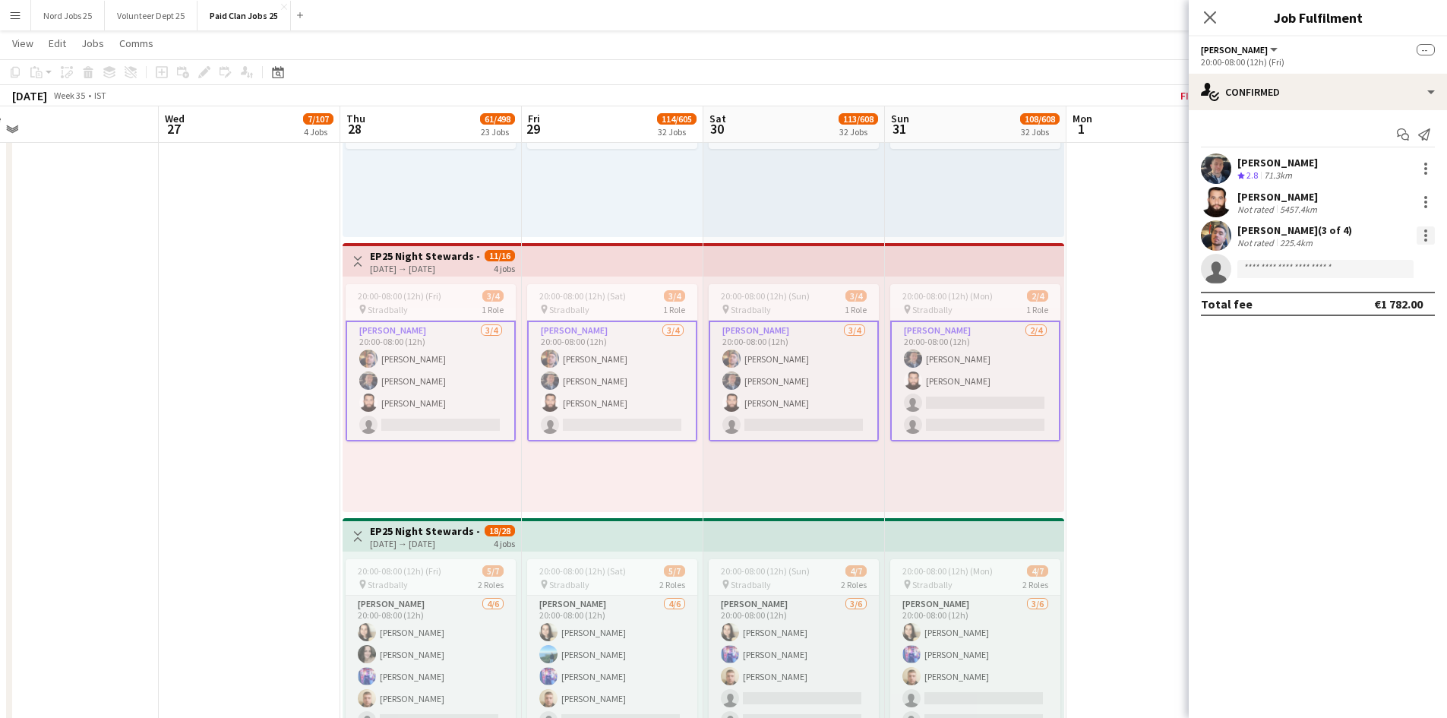
click at [1166, 236] on div at bounding box center [1425, 235] width 3 height 3
click at [1166, 400] on button "Did not show" at bounding box center [1375, 409] width 118 height 36
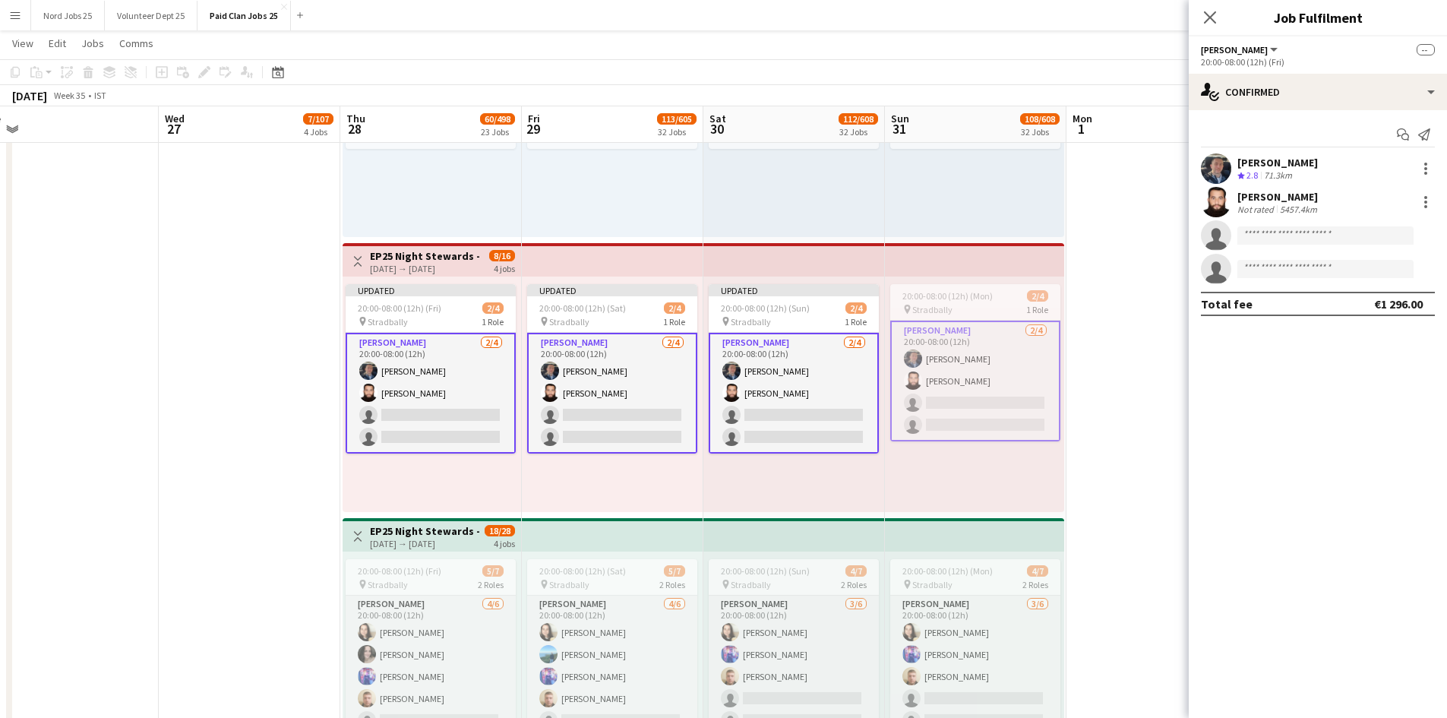
click at [785, 261] on app-top-bar at bounding box center [794, 259] width 182 height 33
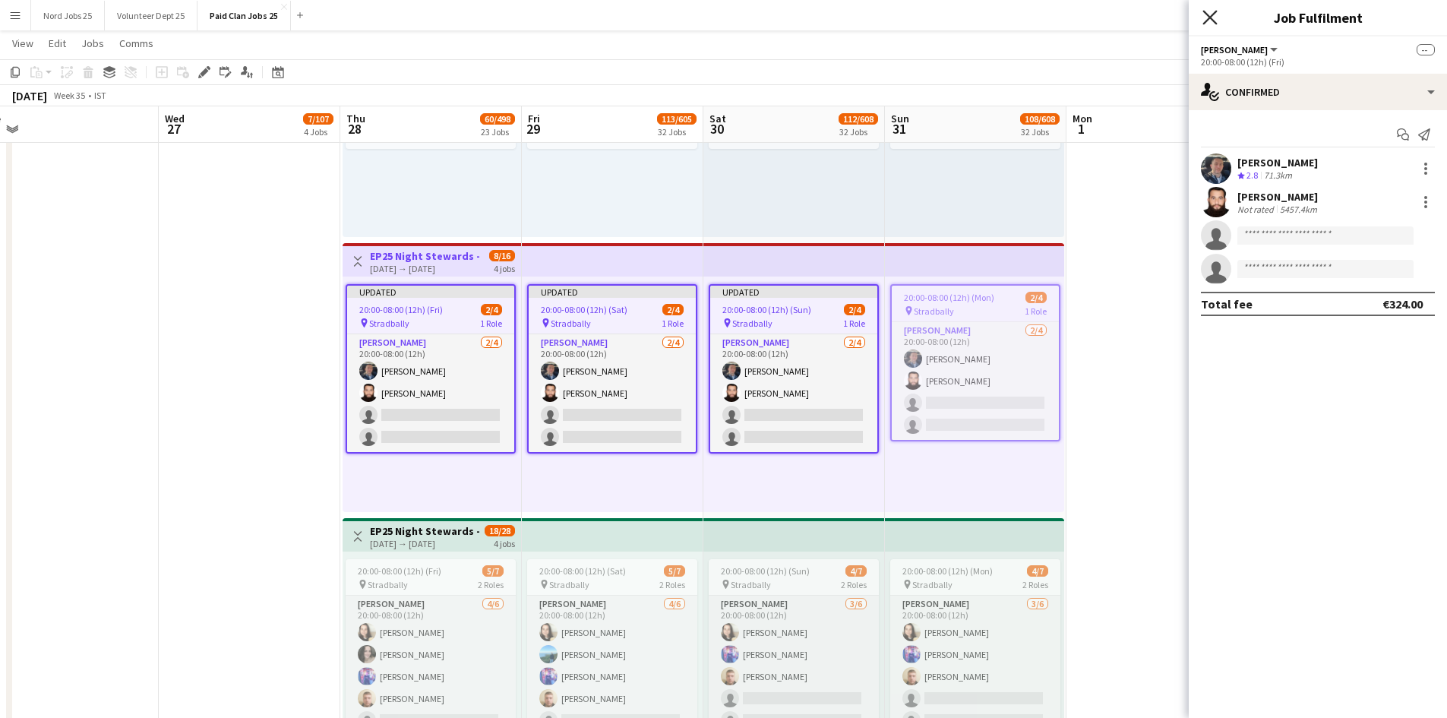
click at [1166, 23] on icon "Close pop-in" at bounding box center [1209, 17] width 14 height 14
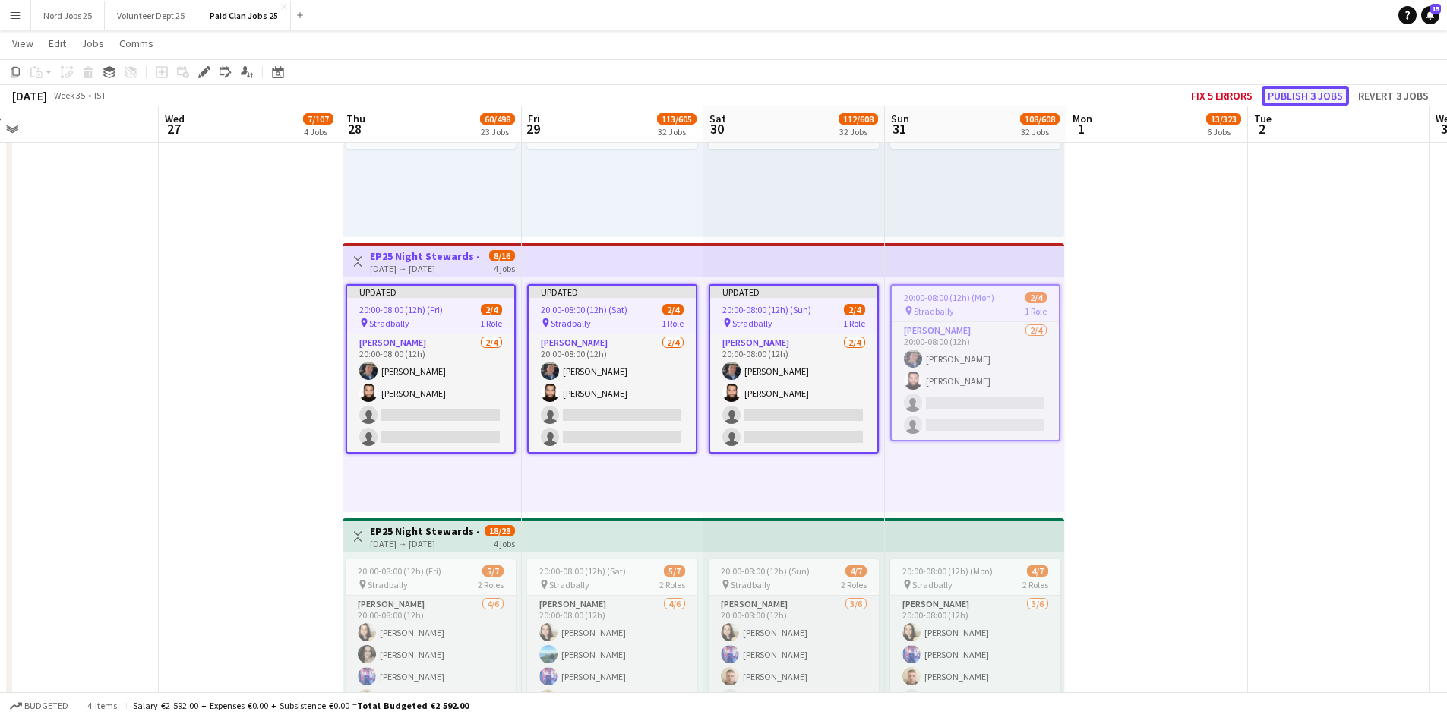
click at [1166, 90] on button "Publish 3 jobs" at bounding box center [1305, 96] width 87 height 20
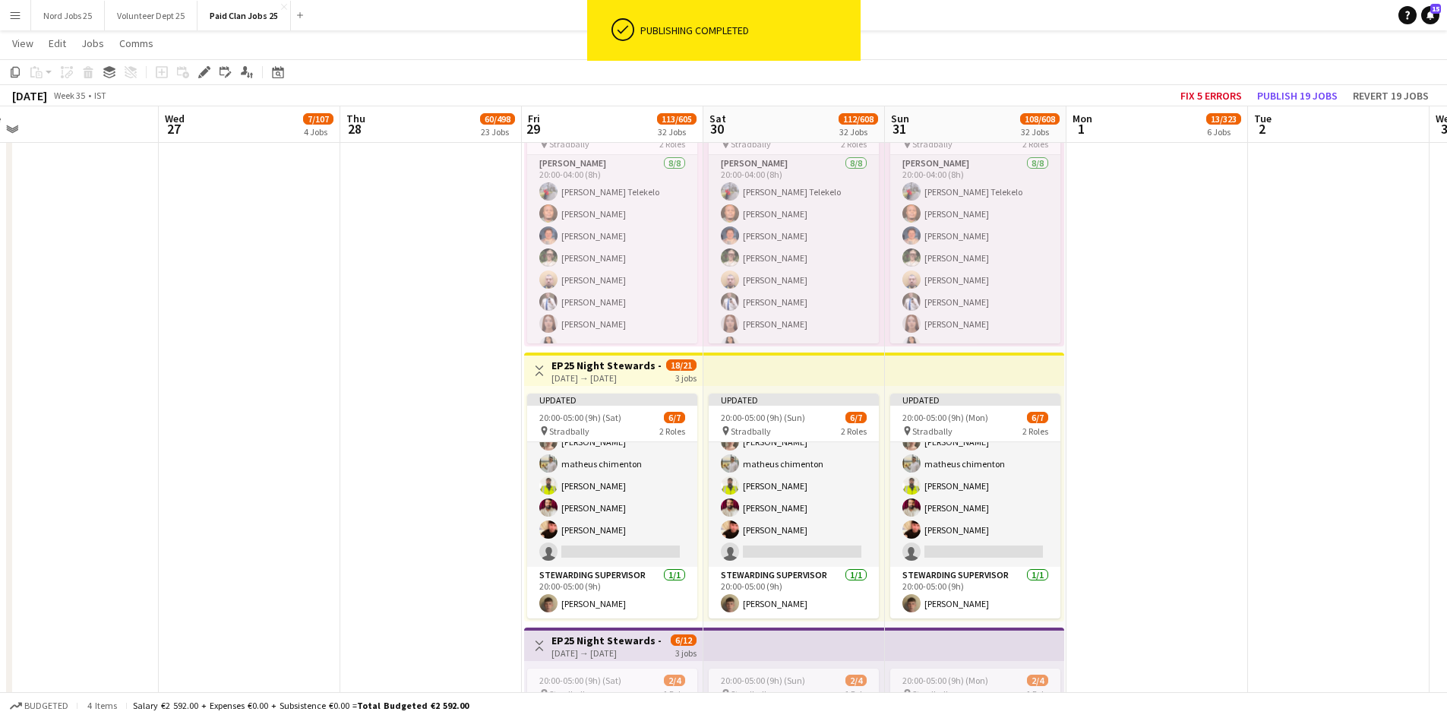
scroll to position [0, 0]
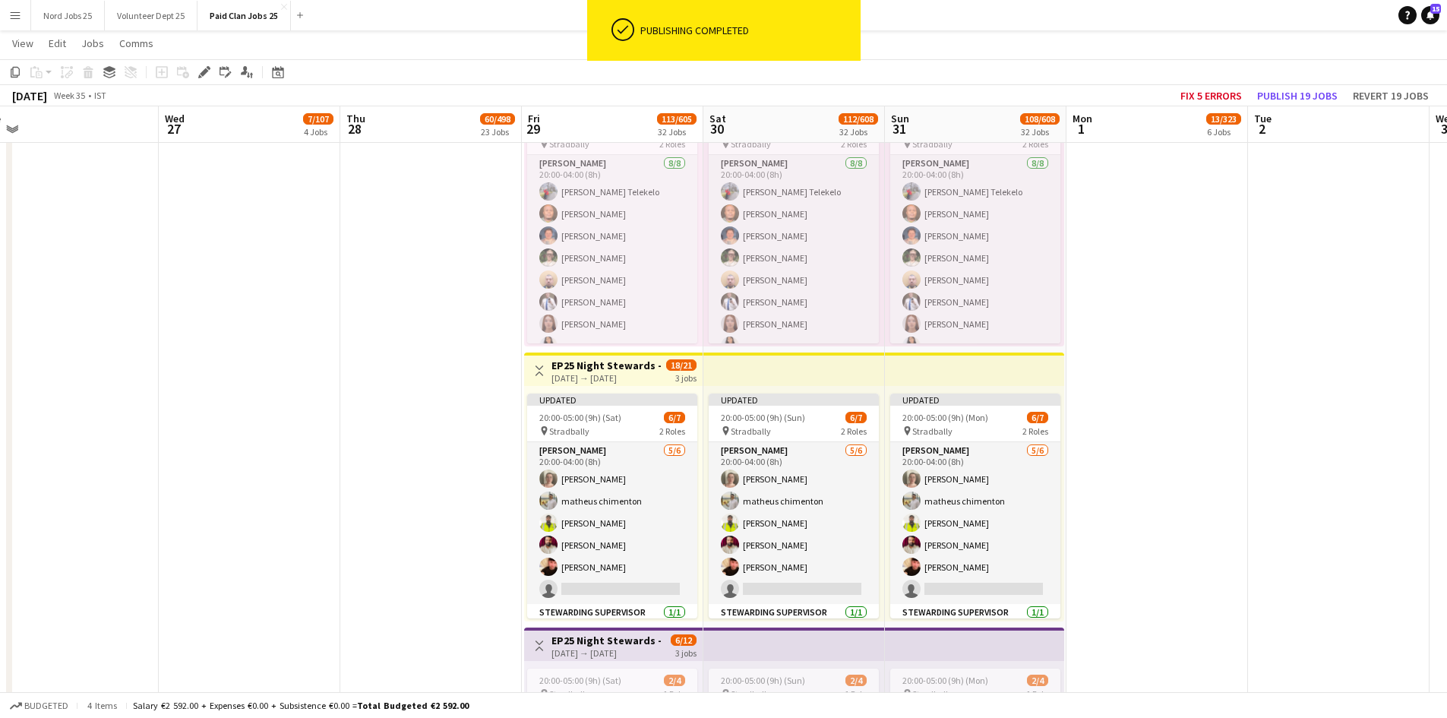
click at [741, 381] on app-top-bar at bounding box center [794, 368] width 182 height 33
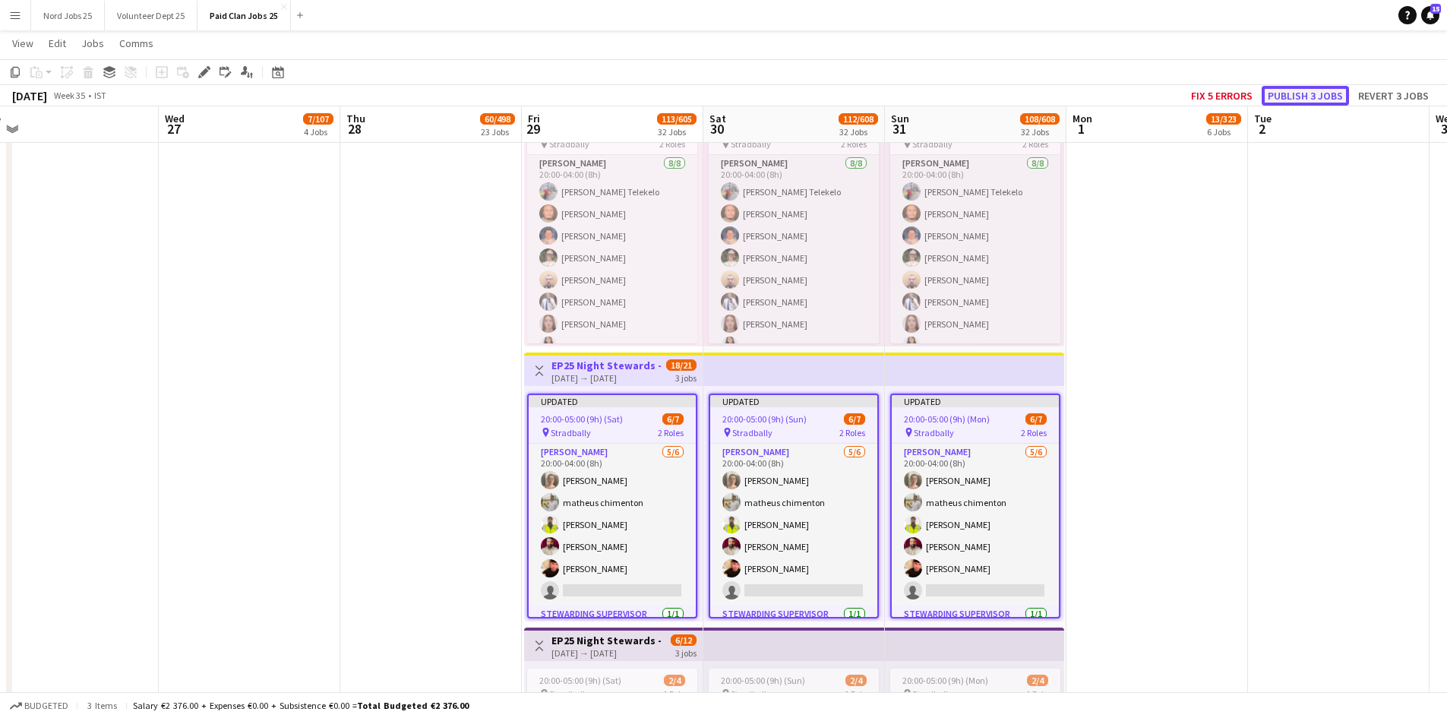
click at [1166, 101] on button "Publish 3 jobs" at bounding box center [1305, 96] width 87 height 20
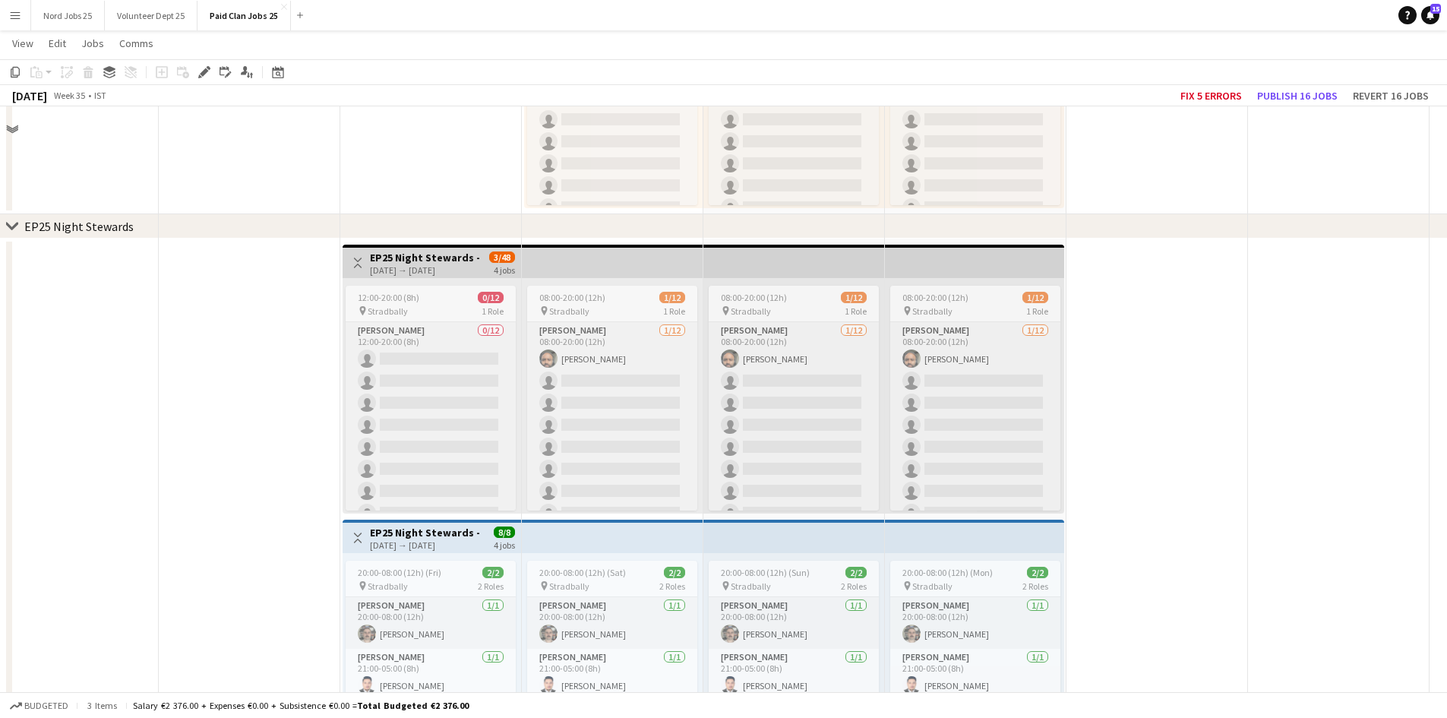
scroll to position [6749, 0]
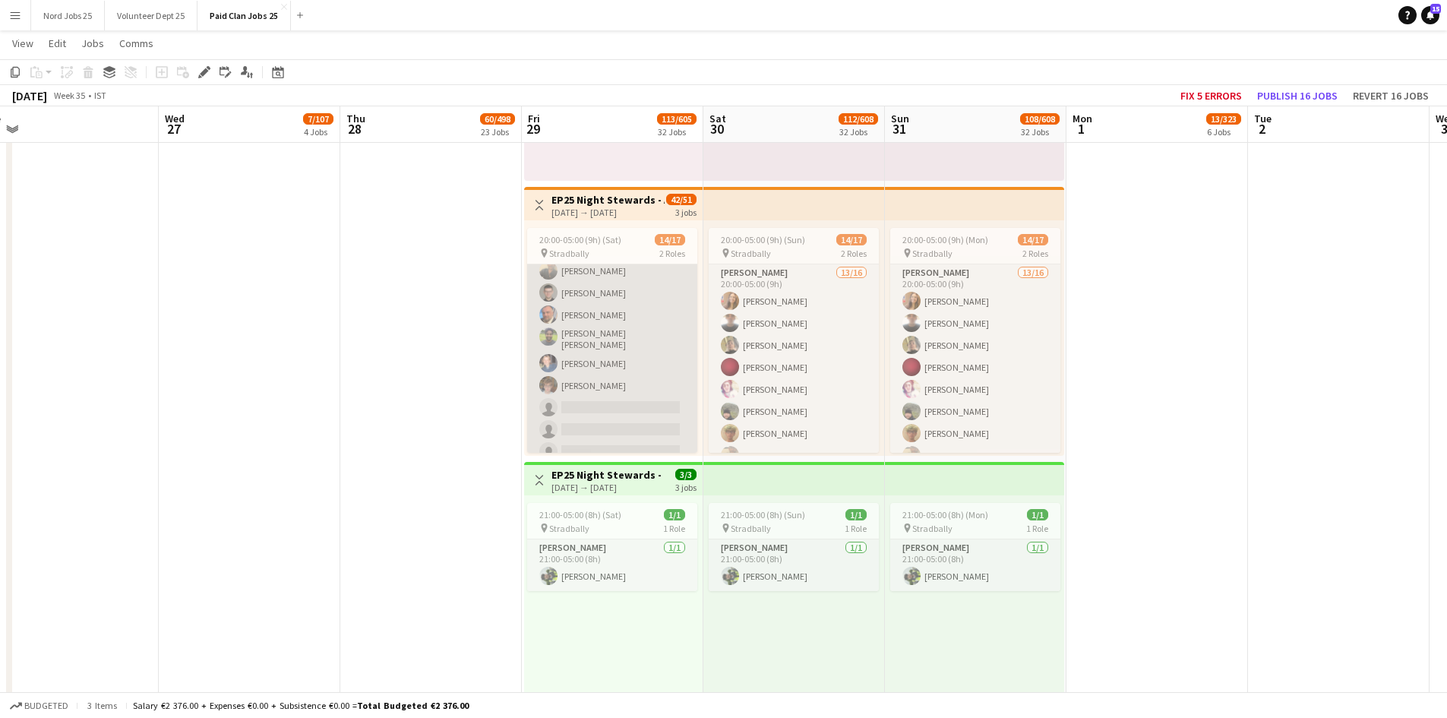
click at [562, 367] on app-card-role "Steward 13/16 20:00-05:00 (9h) Jayalakshmi Gangadhar owen Lawlor danny Brophy M…" at bounding box center [612, 273] width 170 height 387
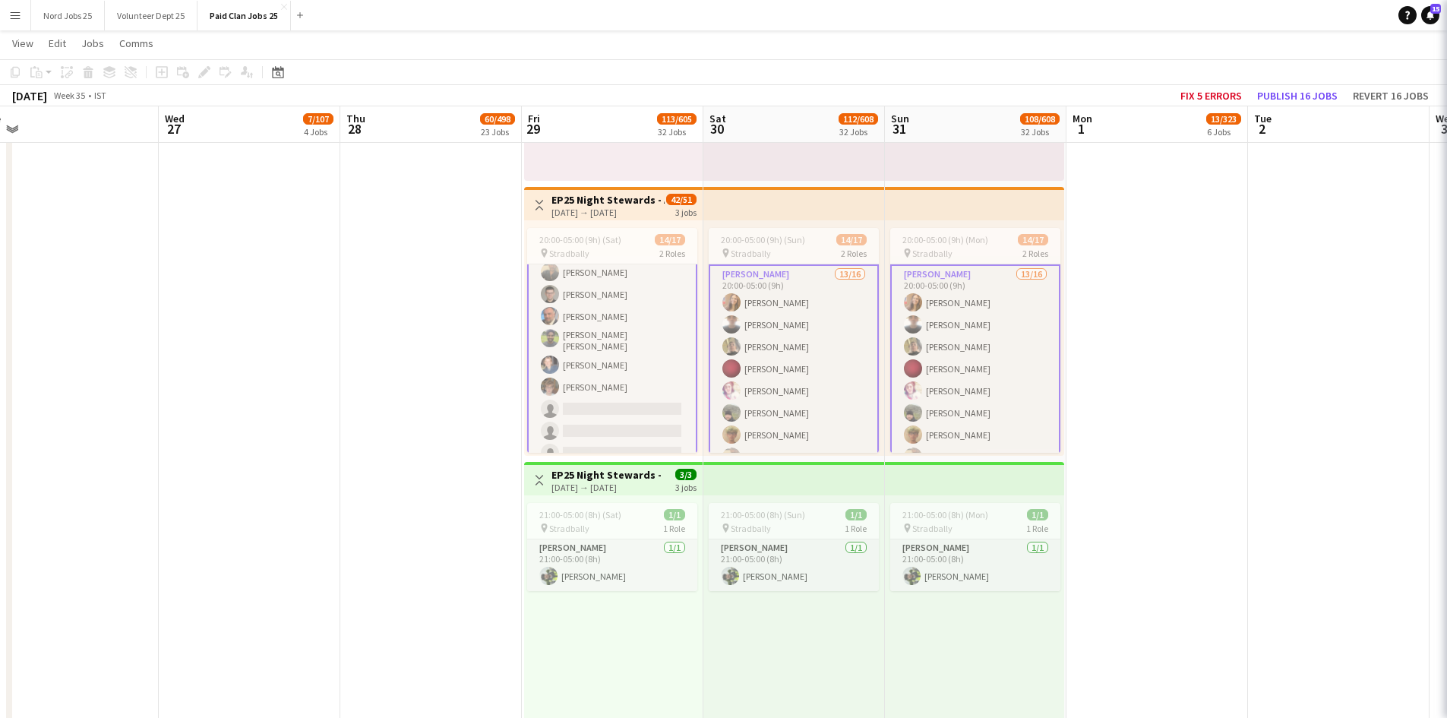
scroll to position [186, 0]
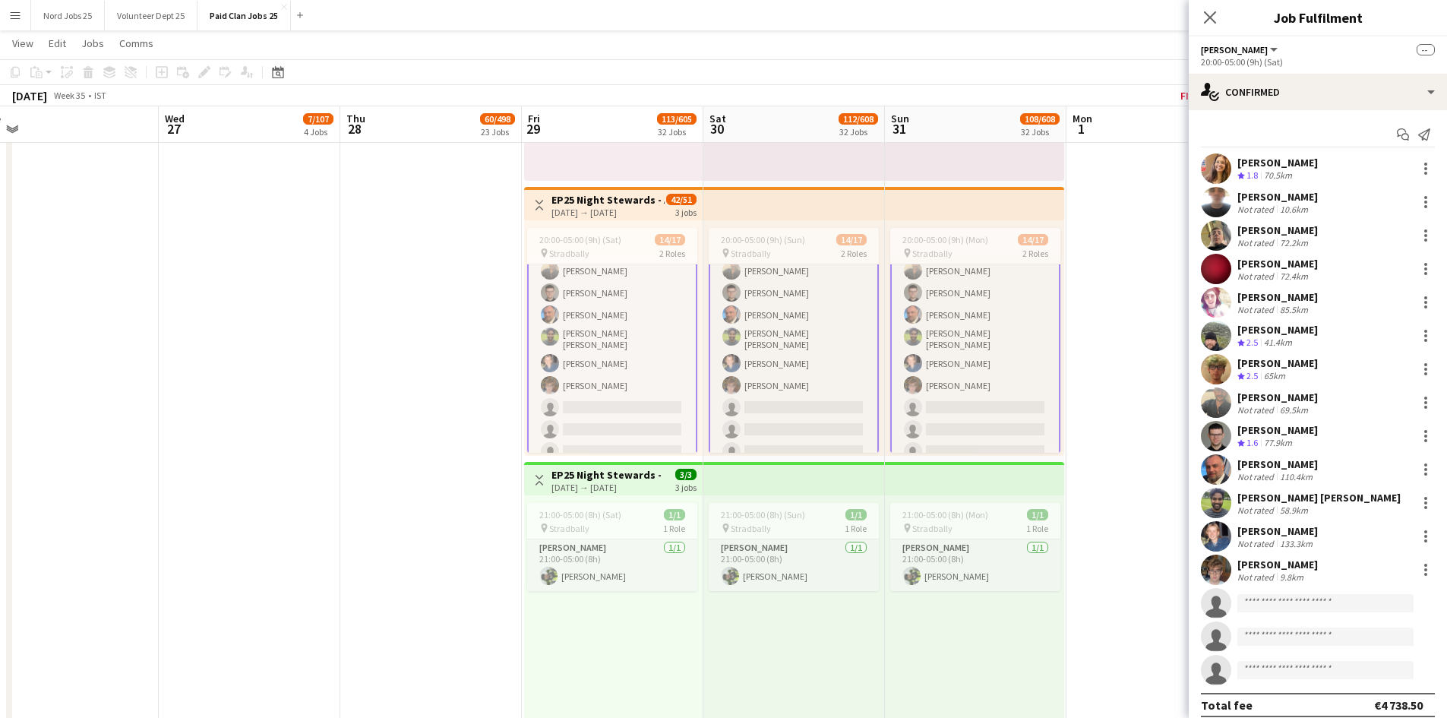
click at [1166, 529] on app-user-avatar at bounding box center [1216, 536] width 30 height 30
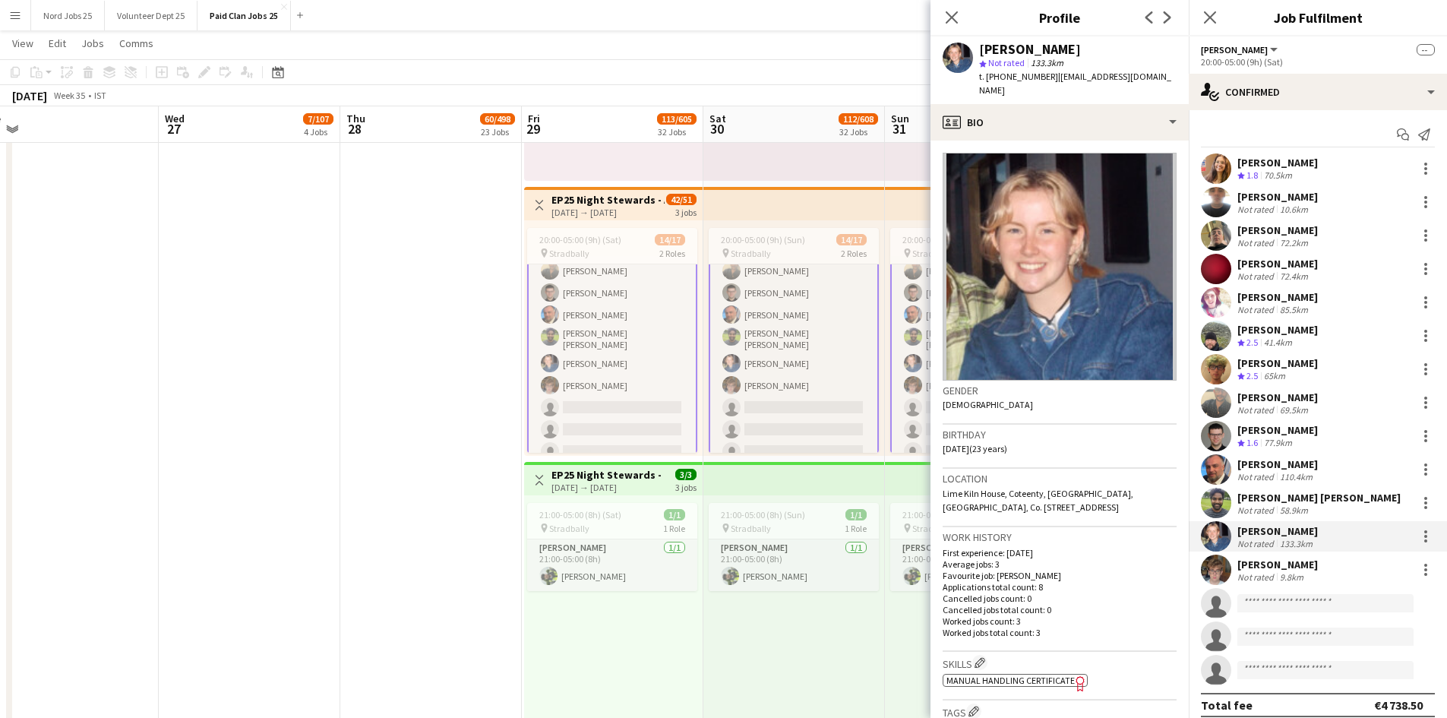
click at [1166, 533] on app-user-avatar at bounding box center [1216, 536] width 30 height 30
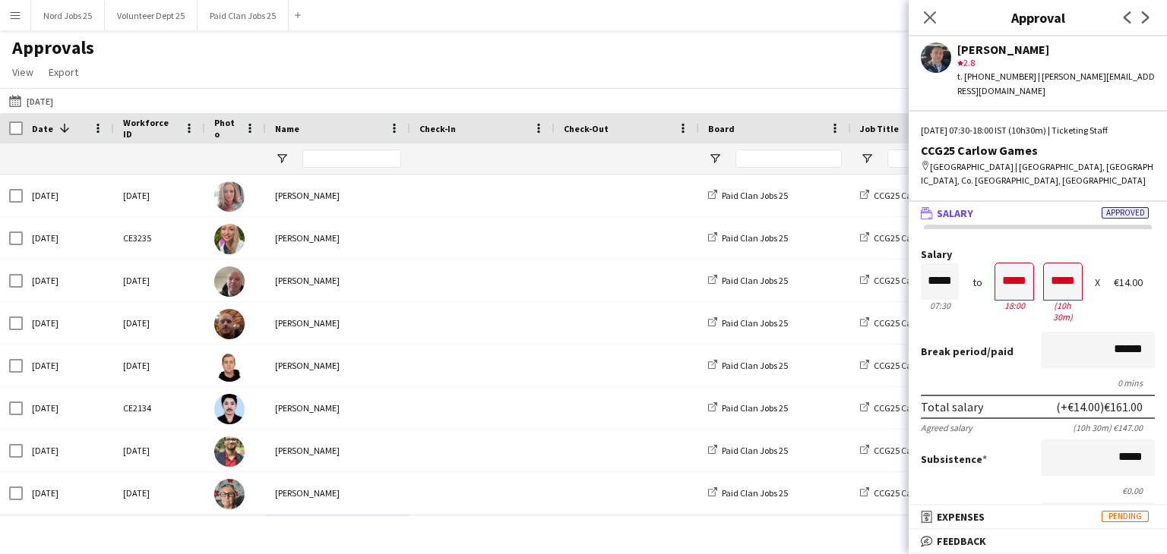
click at [488, 96] on div "[DATE] [DATE] [DATE] This Week This Month [DATE] Last Week Last Month [DATE] [D…" at bounding box center [583, 100] width 1167 height 25
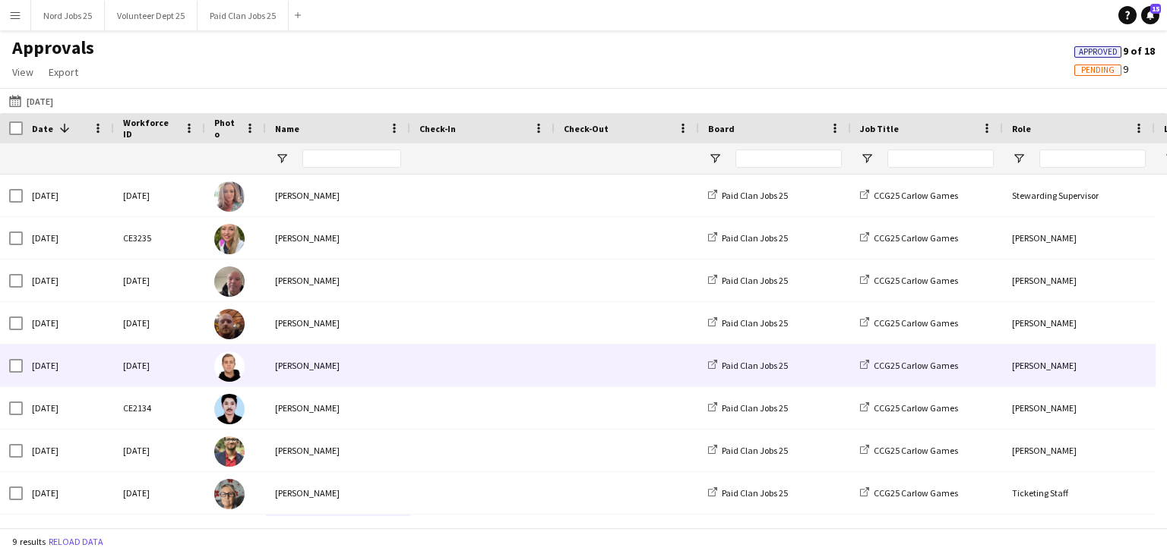
scroll to position [41, 0]
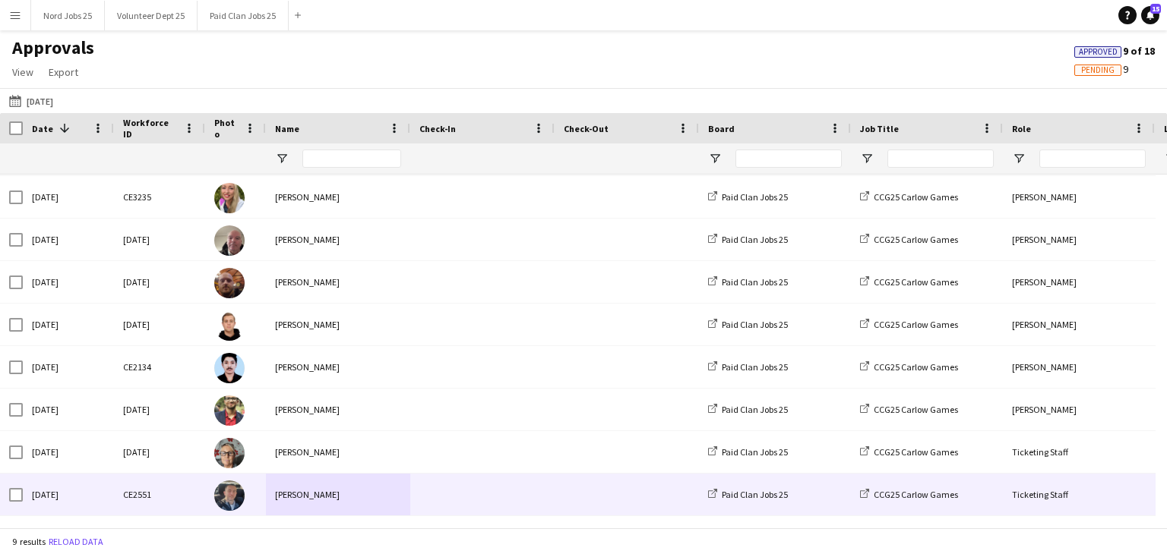
click at [419, 502] on span at bounding box center [482, 495] width 126 height 42
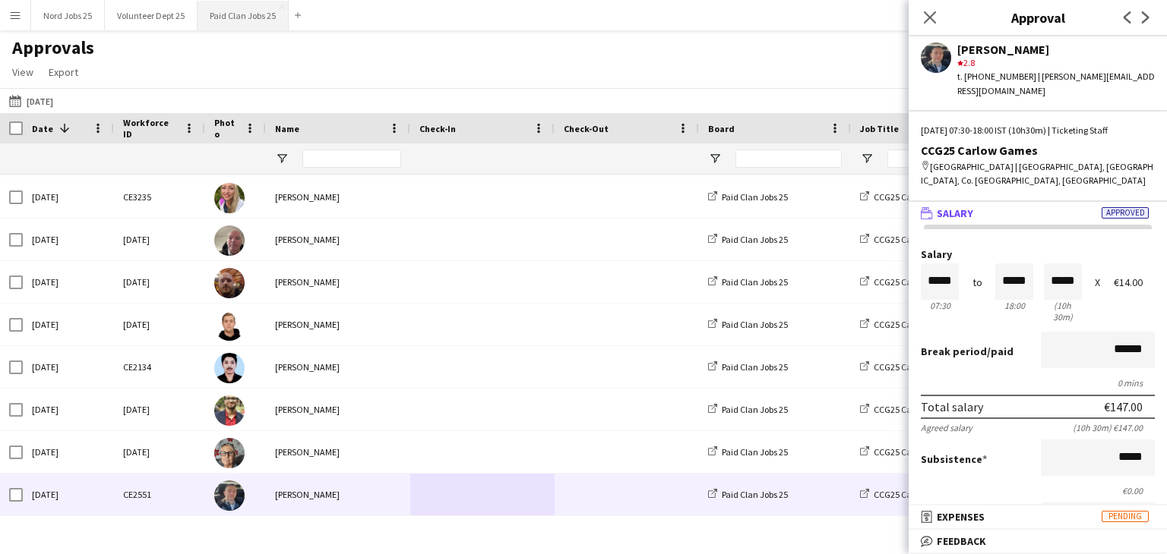
click at [215, 24] on button "Paid Clan Jobs 25 Close" at bounding box center [242, 16] width 91 height 30
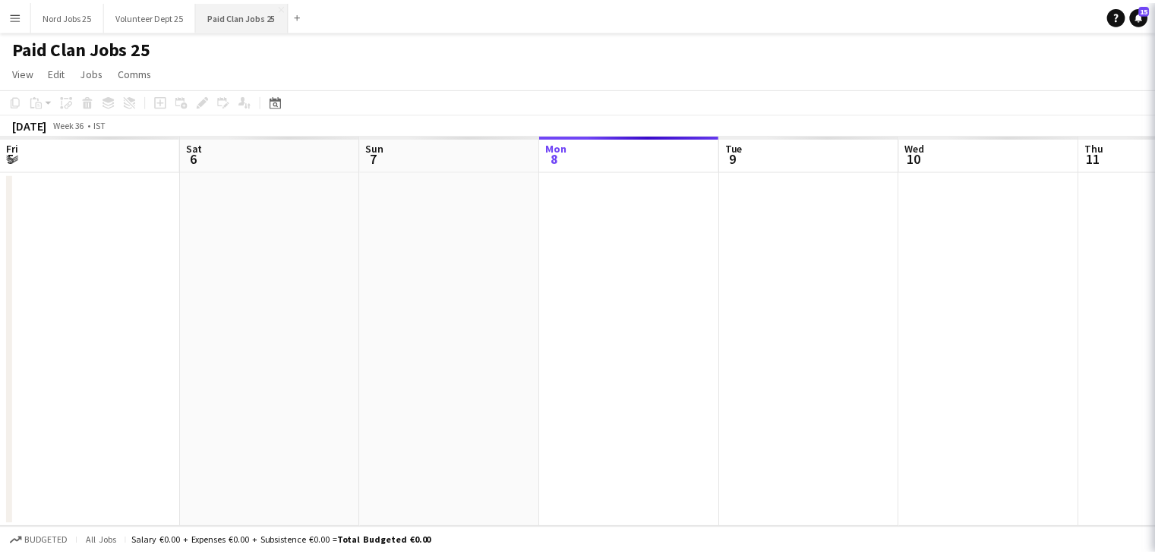
scroll to position [0, 363]
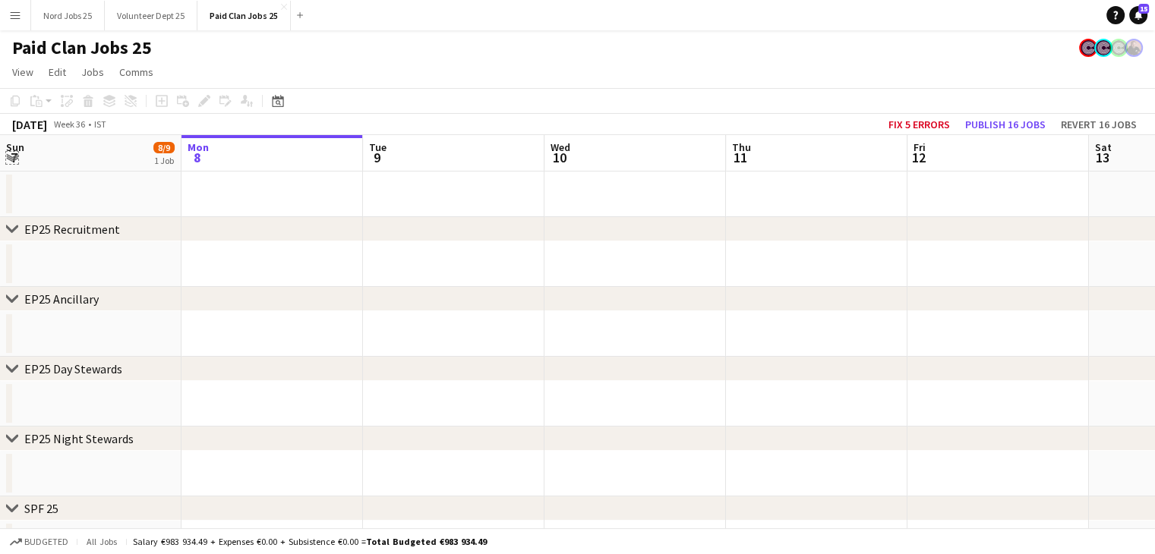
click at [13, 161] on app-icon "Expand/collapse" at bounding box center [12, 157] width 12 height 14
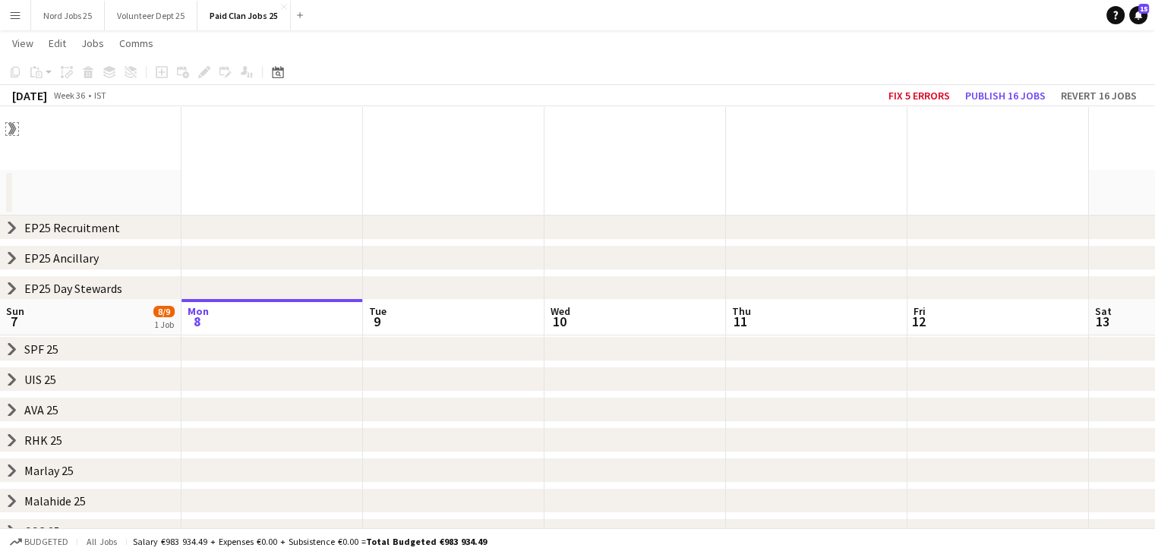
scroll to position [234, 0]
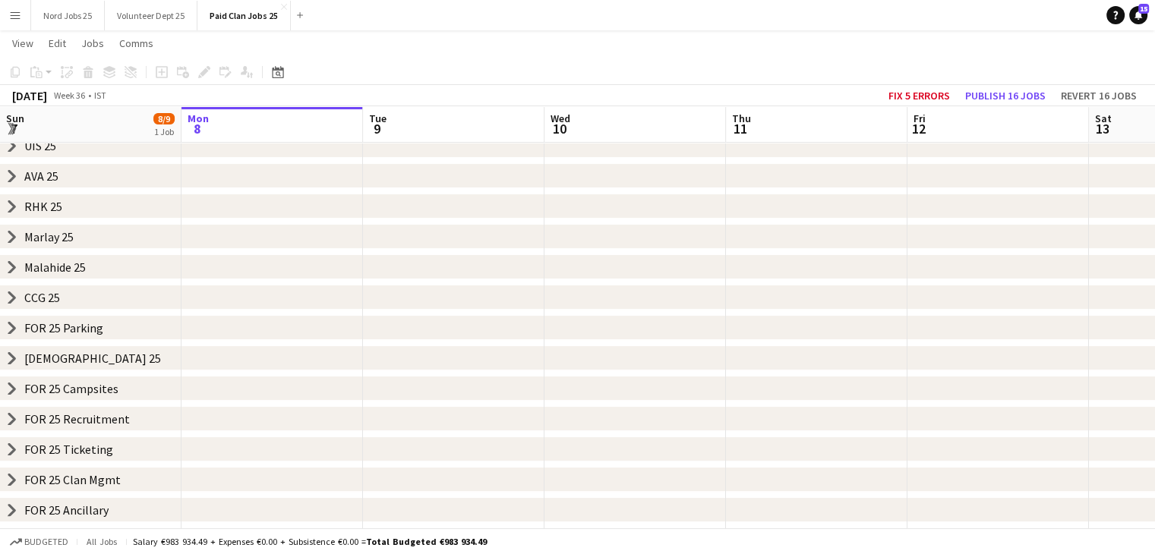
click at [18, 302] on div "chevron-right CCG 25" at bounding box center [577, 298] width 1155 height 24
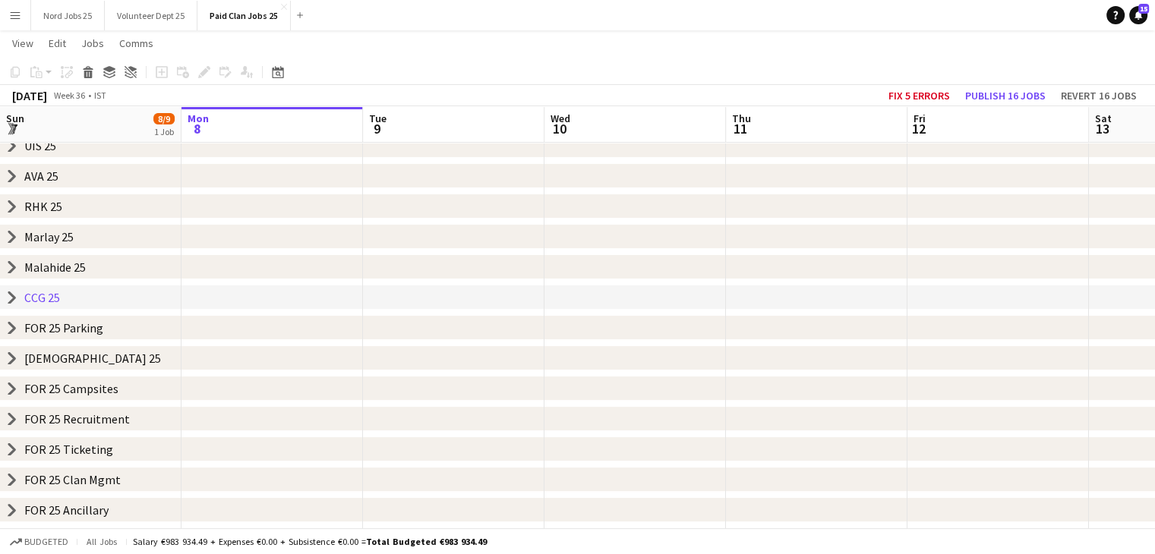
click at [7, 300] on icon "chevron-right" at bounding box center [12, 298] width 12 height 12
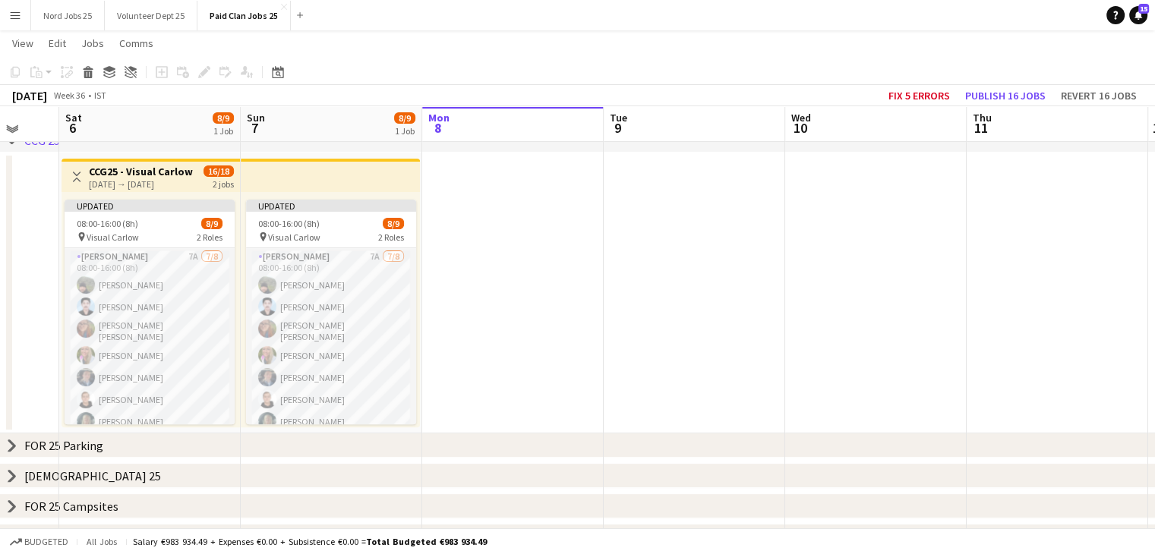
scroll to position [389, 0]
click at [15, 129] on app-icon "Expand/collapse" at bounding box center [12, 128] width 12 height 14
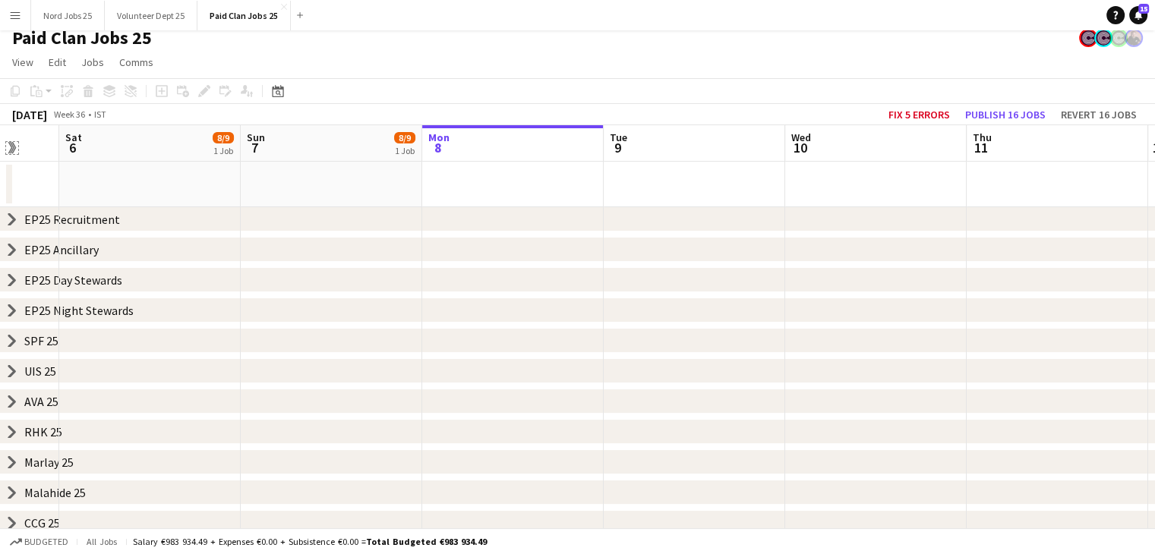
scroll to position [0, 0]
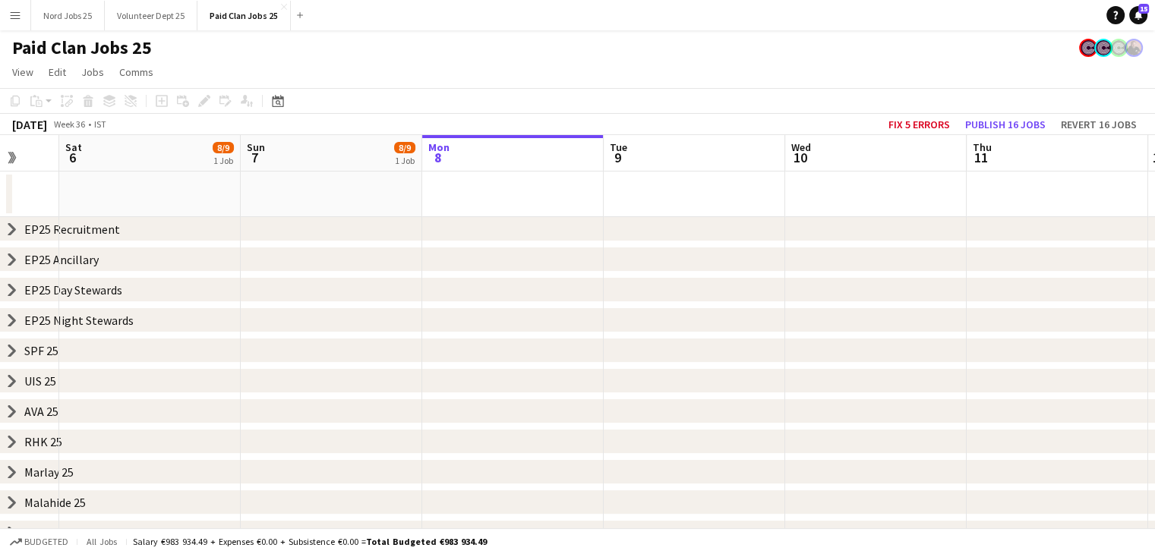
click at [9, 320] on icon "chevron-right" at bounding box center [12, 320] width 12 height 12
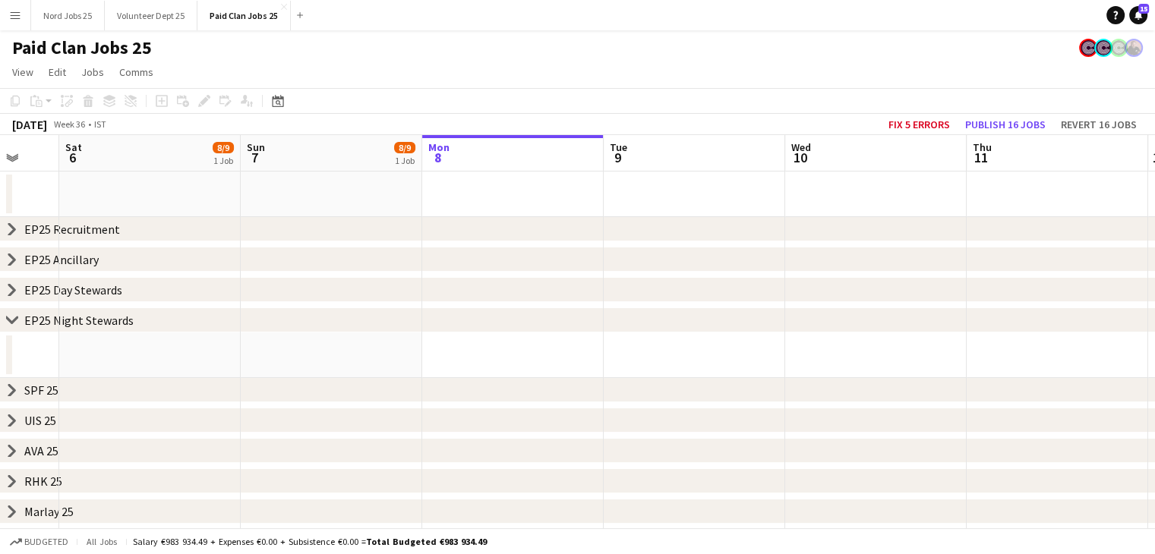
click at [8, 289] on icon "chevron-right" at bounding box center [12, 290] width 12 height 12
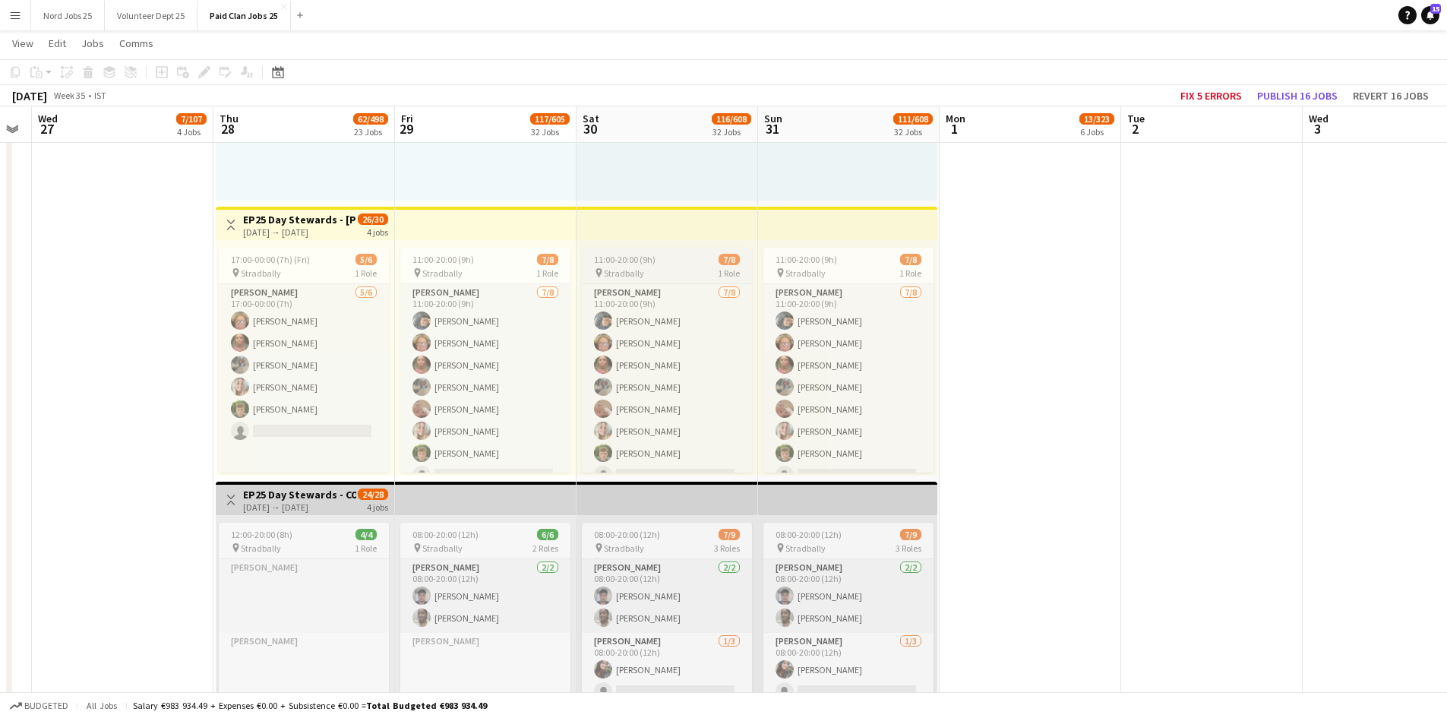
scroll to position [0, 440]
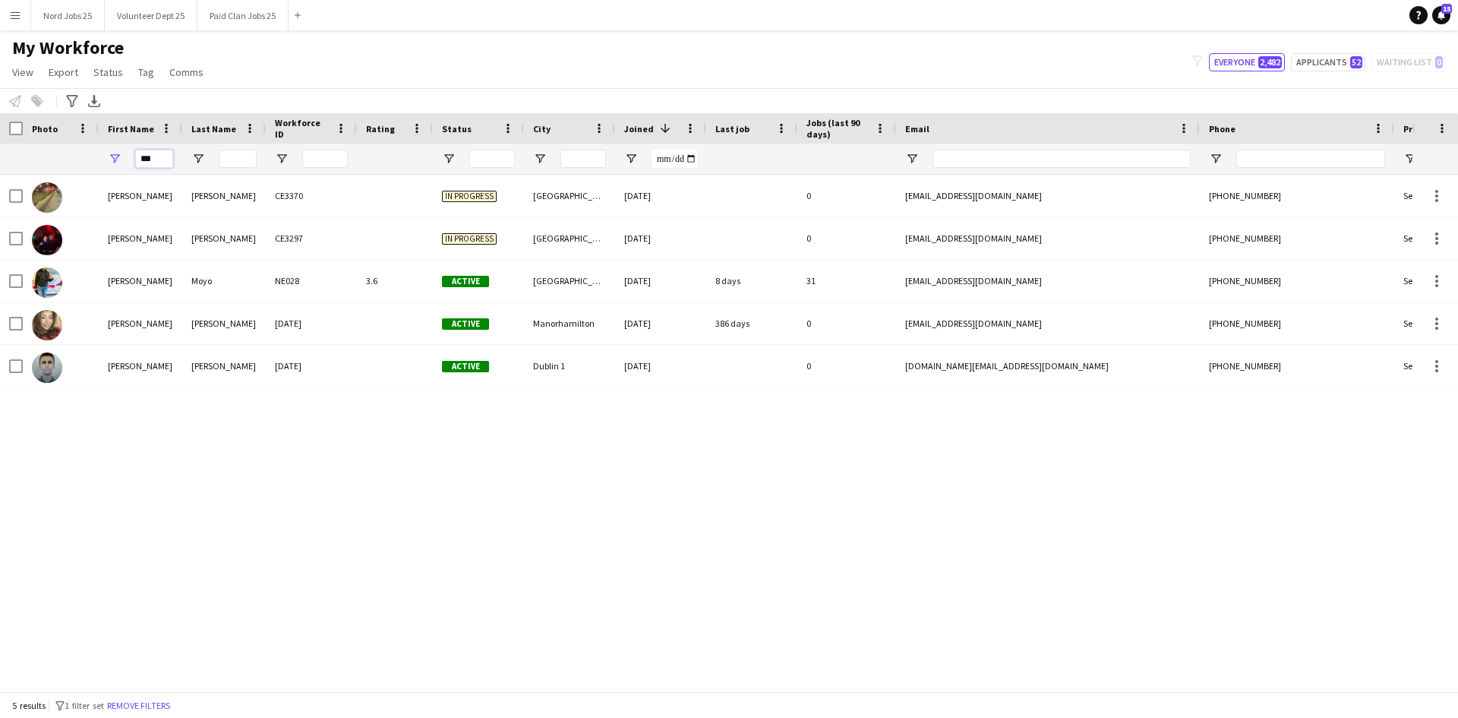
click at [166, 159] on input "***" at bounding box center [154, 159] width 38 height 18
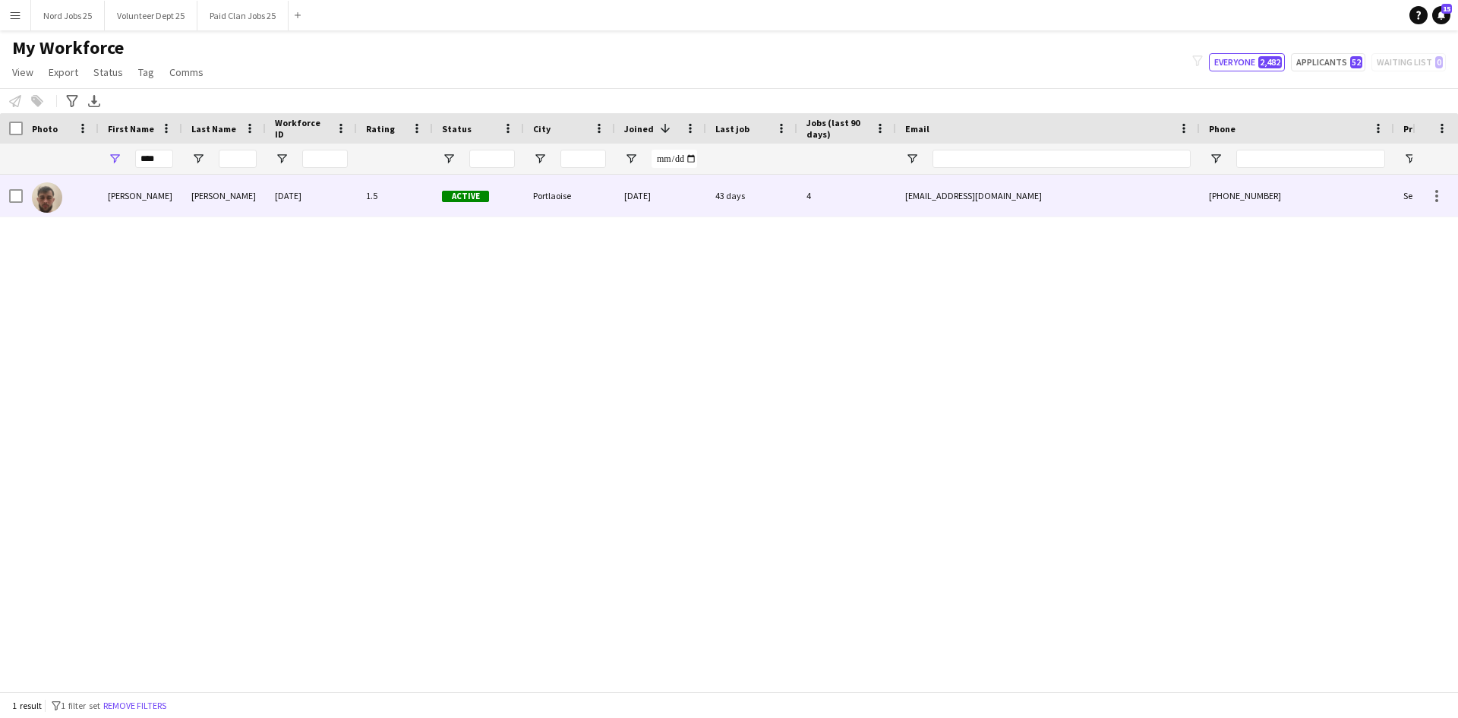
click at [168, 201] on div "Benny" at bounding box center [141, 196] width 84 height 42
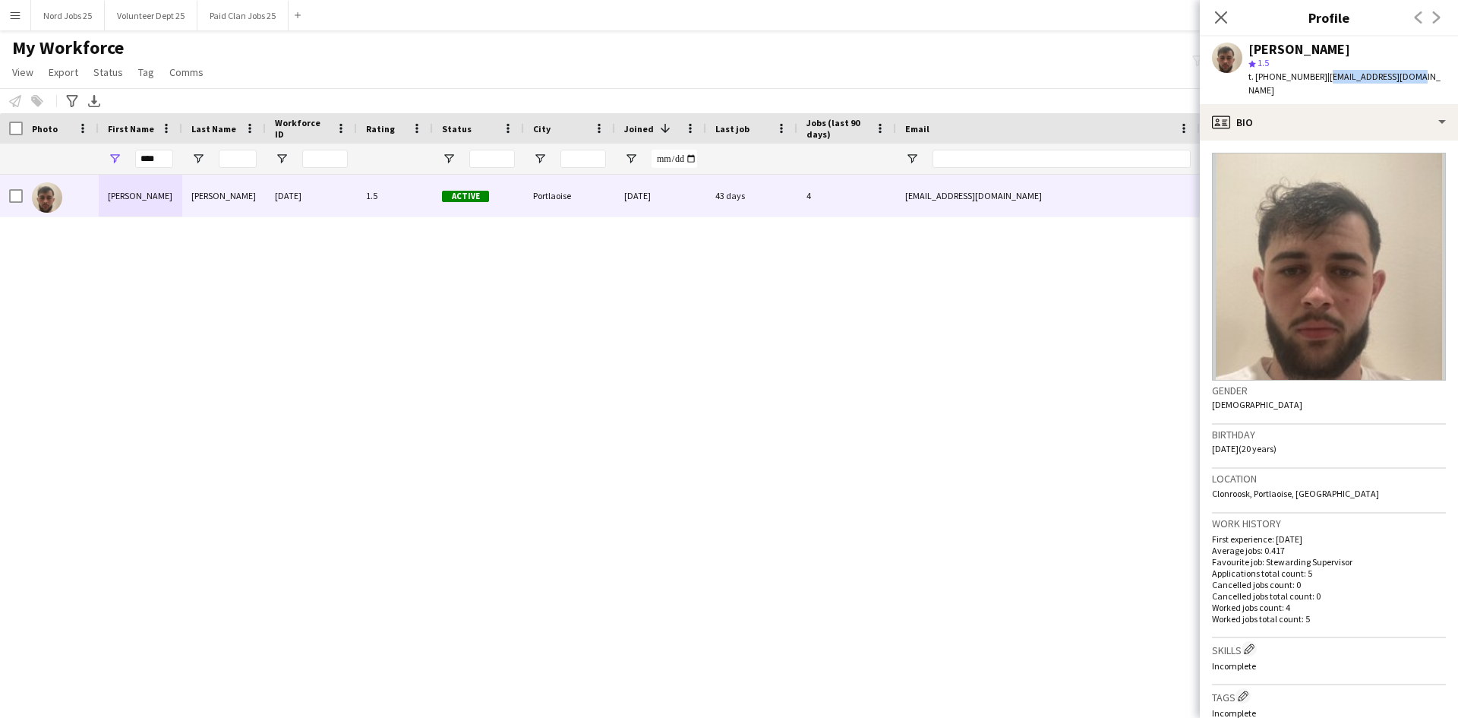
drag, startPoint x: 1325, startPoint y: 76, endPoint x: 1426, endPoint y: 87, distance: 100.8
click at [1426, 87] on app-profile-header "Benny Corcoran star 1.5 t. +3530838291567 | bennycor@icloud.com" at bounding box center [1329, 70] width 258 height 68
copy span "bennycor@icloud.com"
click at [166, 161] on input "****" at bounding box center [154, 159] width 38 height 18
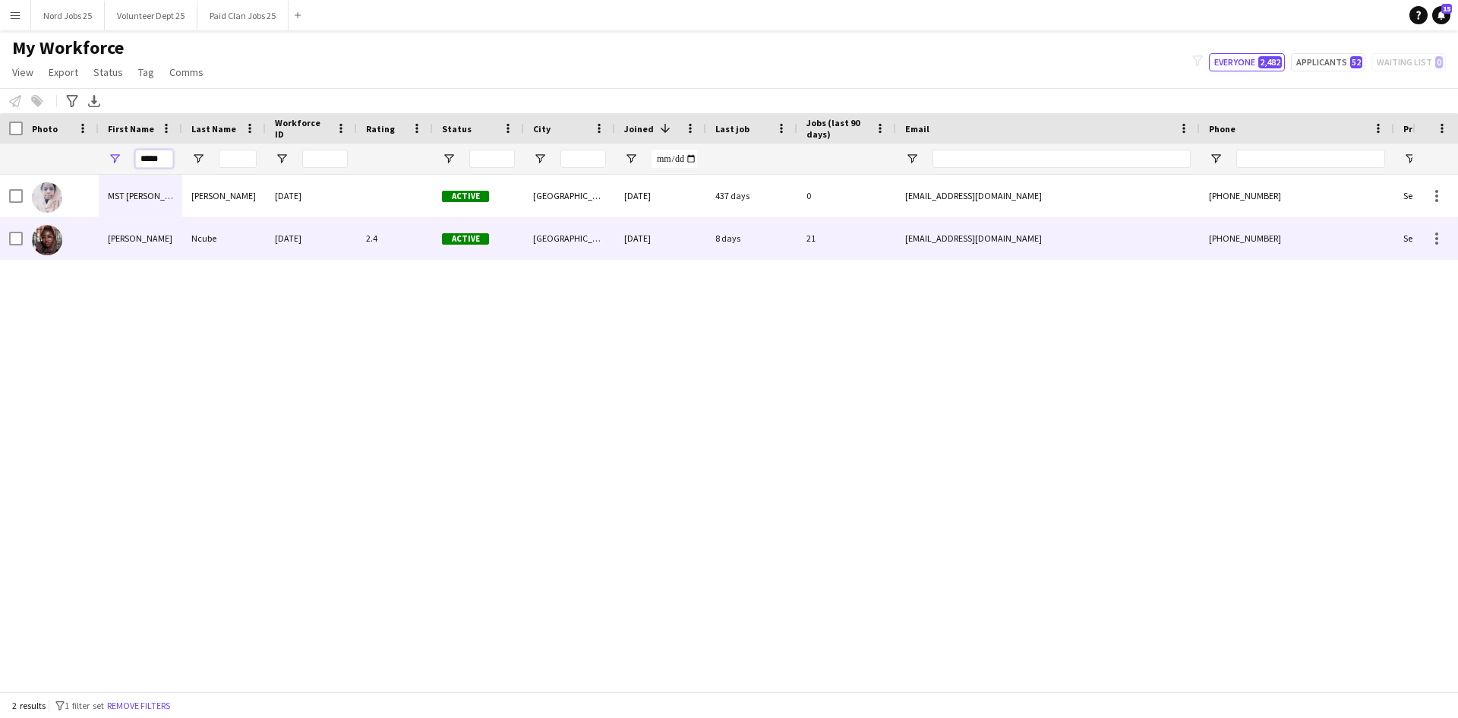
type input "*****"
click at [150, 244] on div "Tania" at bounding box center [141, 238] width 84 height 42
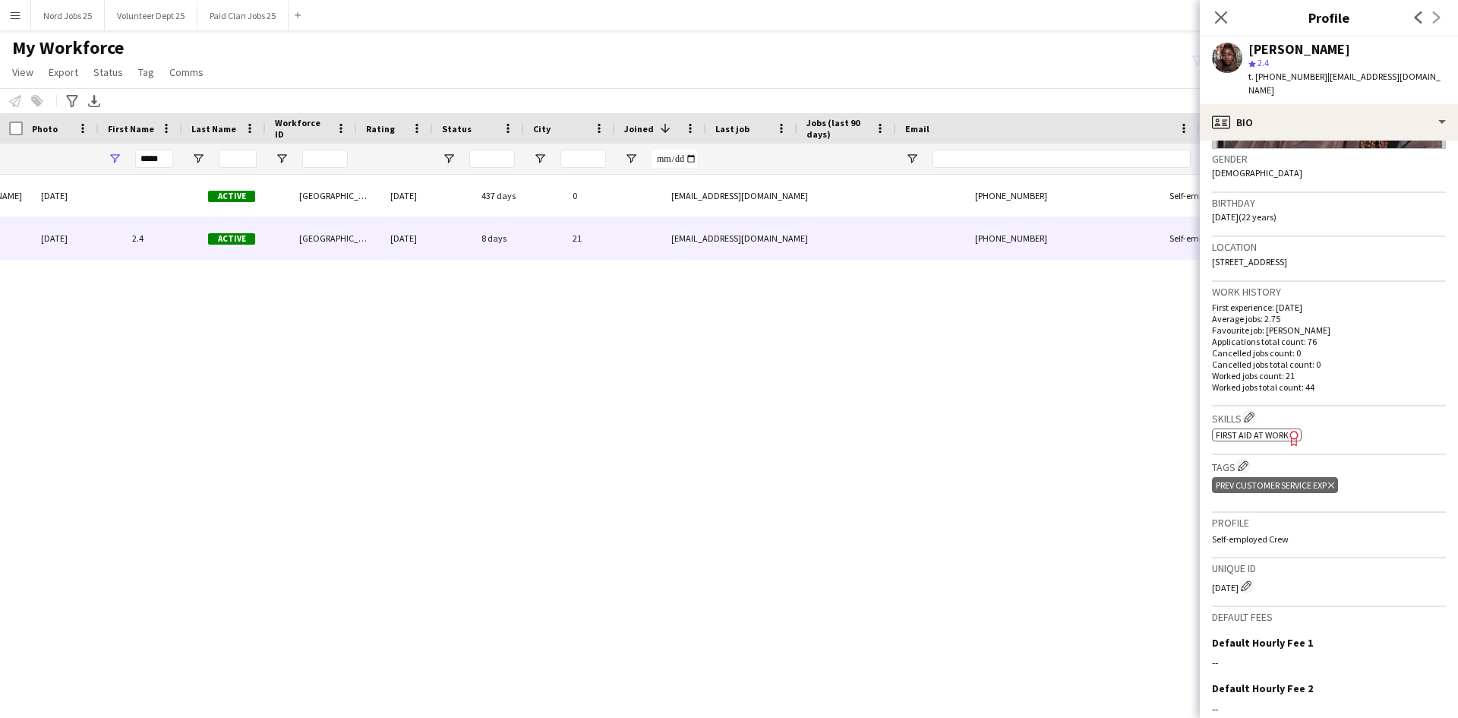
scroll to position [0, 234]
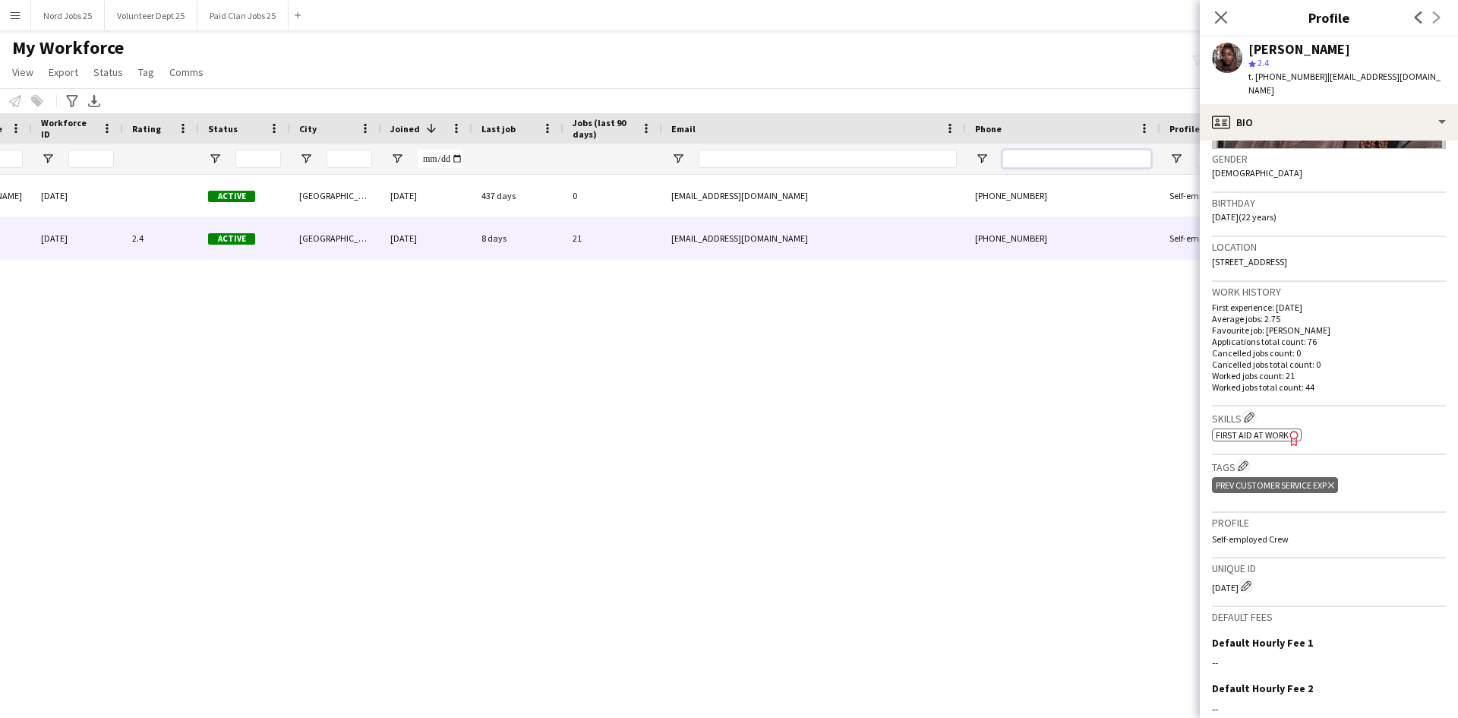
click at [1028, 159] on input "Phone Filter Input" at bounding box center [1077, 159] width 149 height 18
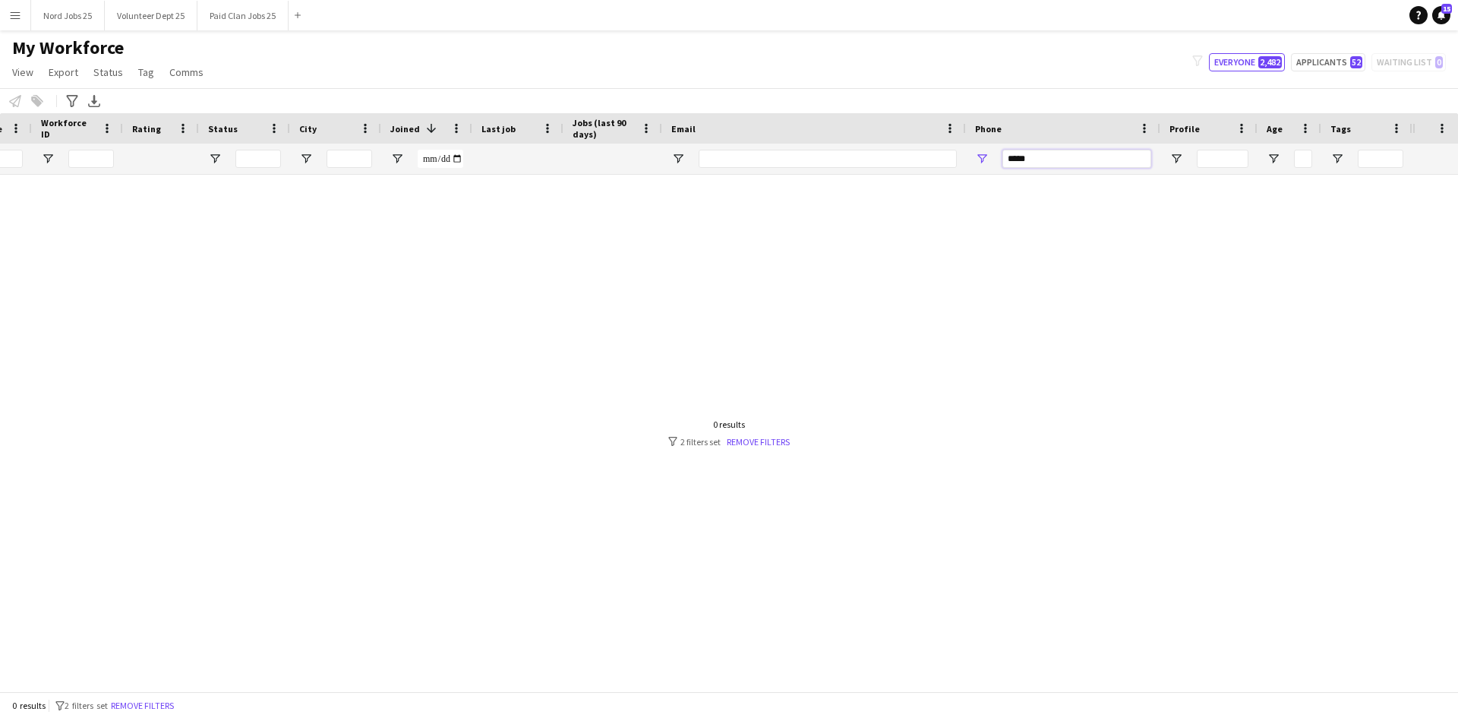
scroll to position [0, 0]
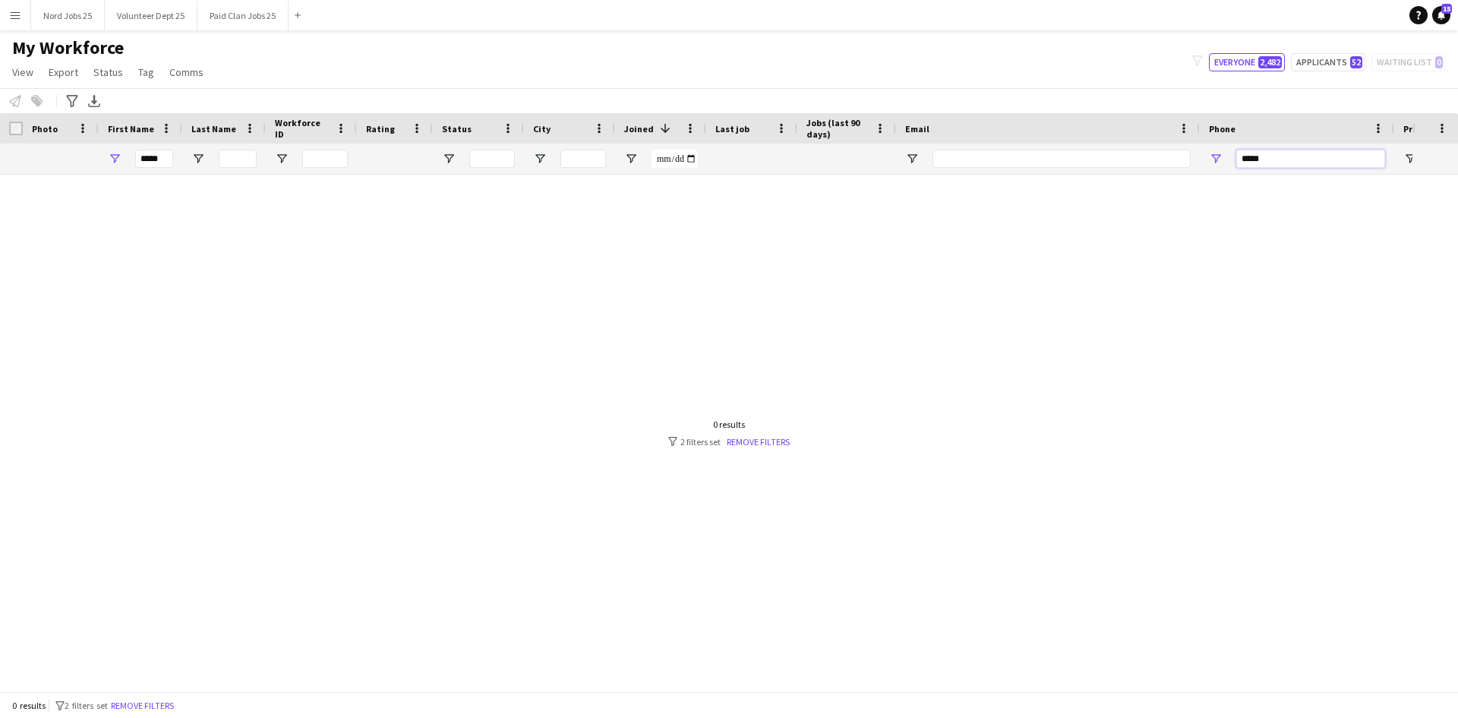
type input "*****"
click at [179, 160] on div "*****" at bounding box center [141, 159] width 84 height 30
click at [177, 160] on div "*****" at bounding box center [141, 159] width 84 height 30
click at [163, 160] on input "*****" at bounding box center [154, 159] width 38 height 18
click at [791, 254] on div at bounding box center [706, 427] width 1413 height 505
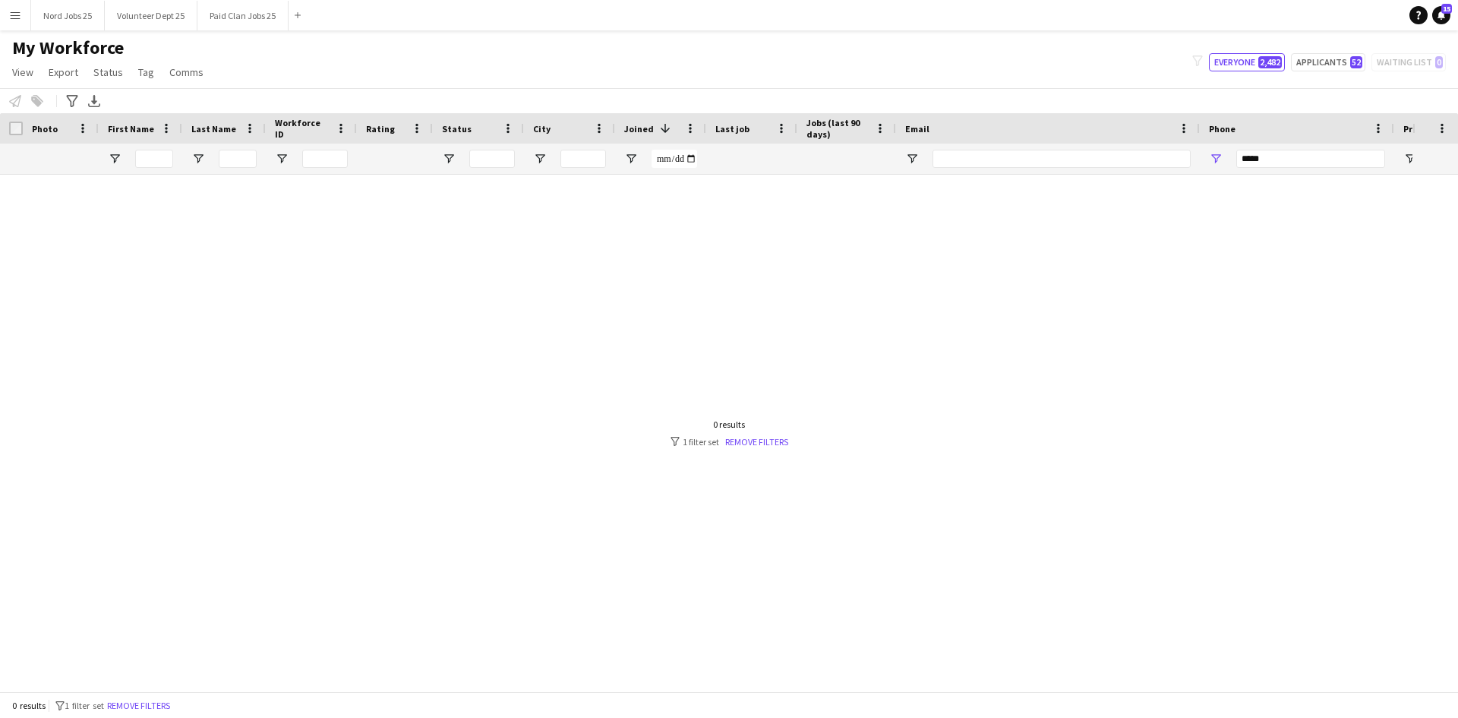
scroll to position [0, 71]
